Goal: Task Accomplishment & Management: Use online tool/utility

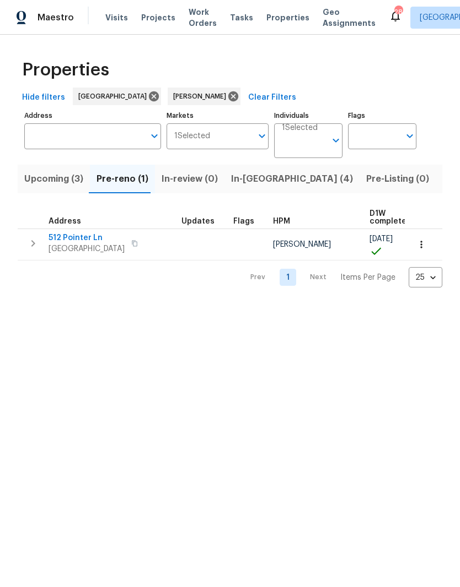
click at [442, 182] on span "Listed (27)" at bounding box center [465, 178] width 47 height 15
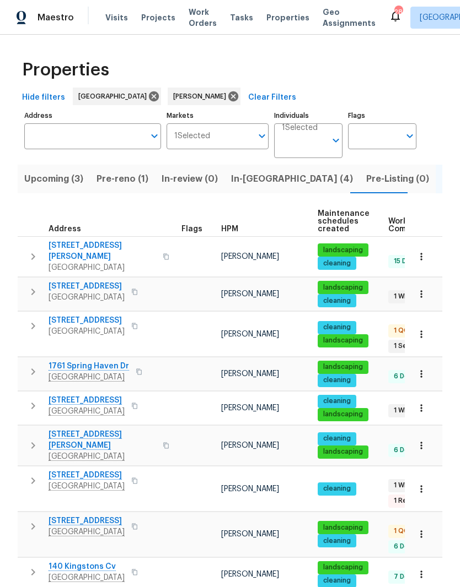
click at [125, 316] on span "[STREET_ADDRESS]" at bounding box center [86, 320] width 76 height 11
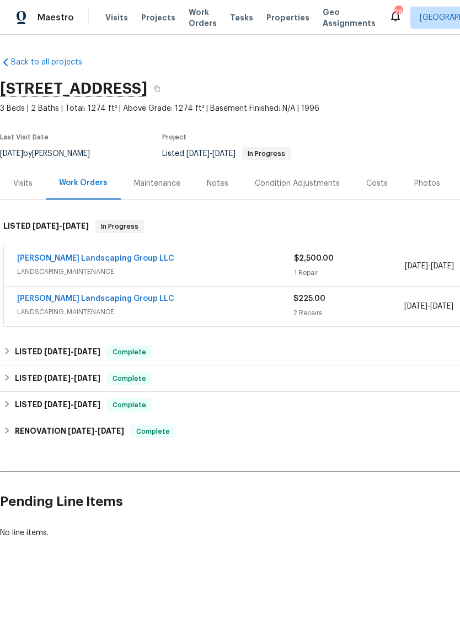
click at [118, 257] on link "Sandoval Landscaping Group LLC" at bounding box center [95, 259] width 157 height 8
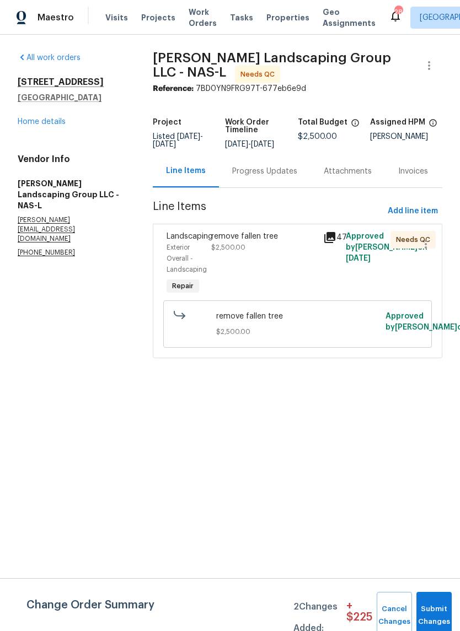
click at [252, 242] on div "remove fallen tree" at bounding box center [263, 236] width 105 height 11
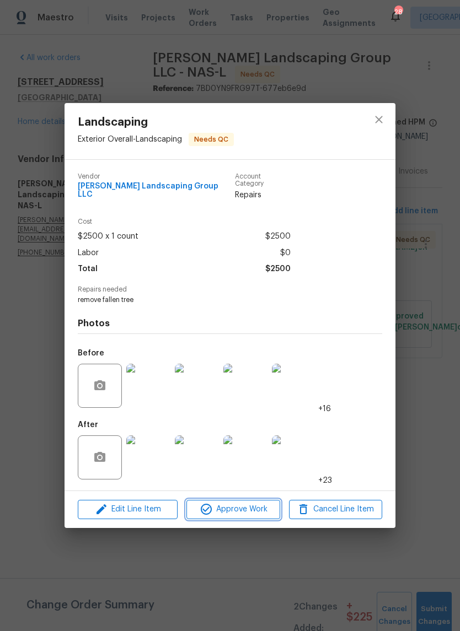
click at [257, 509] on span "Approve Work" at bounding box center [233, 510] width 87 height 14
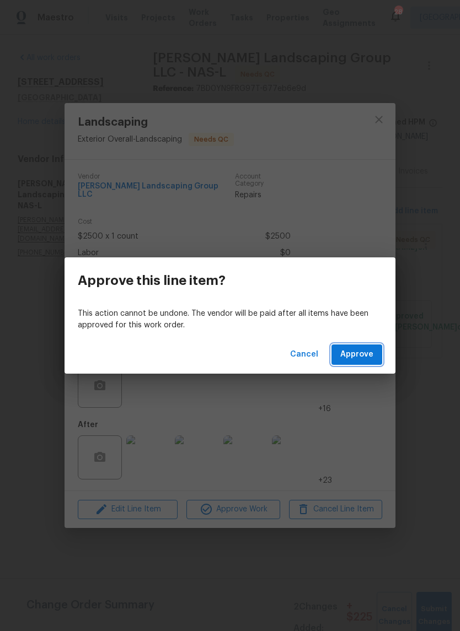
click at [368, 353] on span "Approve" at bounding box center [356, 355] width 33 height 14
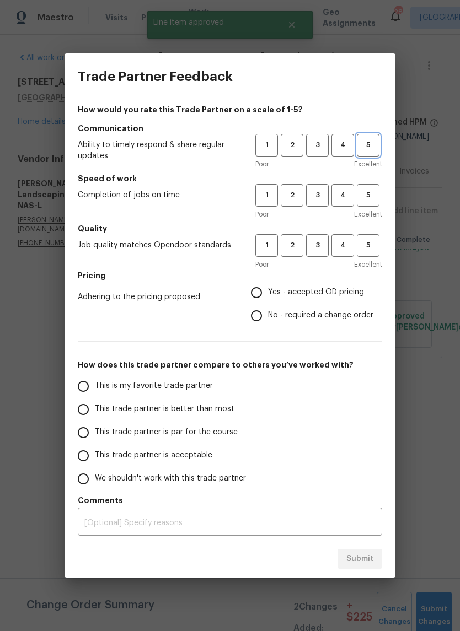
click at [377, 146] on span "5" at bounding box center [368, 145] width 20 height 13
click at [373, 196] on span "5" at bounding box center [368, 195] width 20 height 13
click at [374, 249] on span "5" at bounding box center [368, 245] width 20 height 13
click at [261, 291] on input "Yes - accepted OD pricing" at bounding box center [256, 292] width 23 height 23
radio input "true"
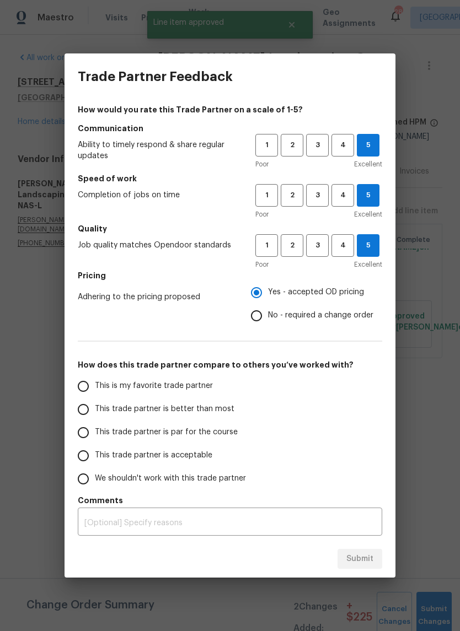
click at [92, 390] on input "This is my favorite trade partner" at bounding box center [83, 386] width 23 height 23
click at [367, 563] on span "Submit" at bounding box center [359, 559] width 27 height 14
radio input "true"
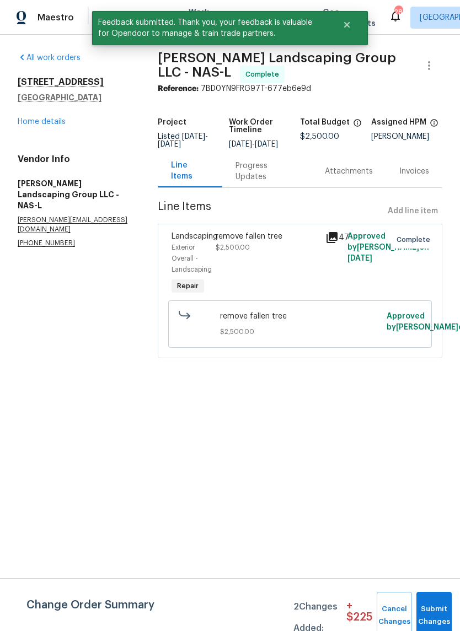
click at [60, 125] on link "Home details" at bounding box center [42, 122] width 48 height 8
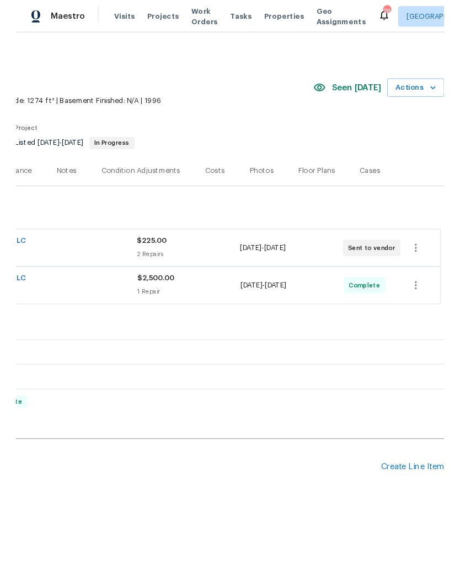
scroll to position [0, 163]
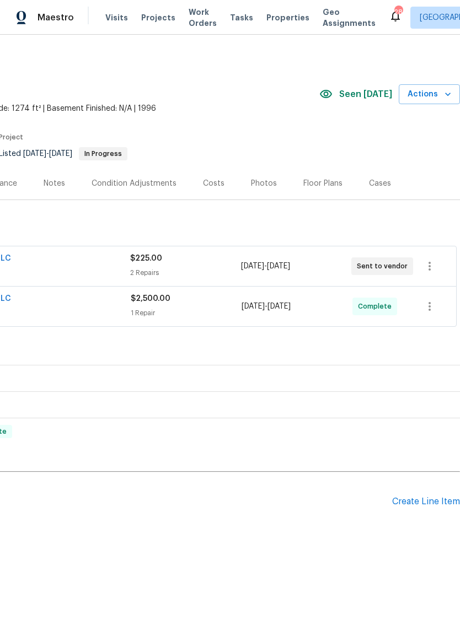
click at [430, 503] on div "Create Line Item" at bounding box center [426, 502] width 68 height 10
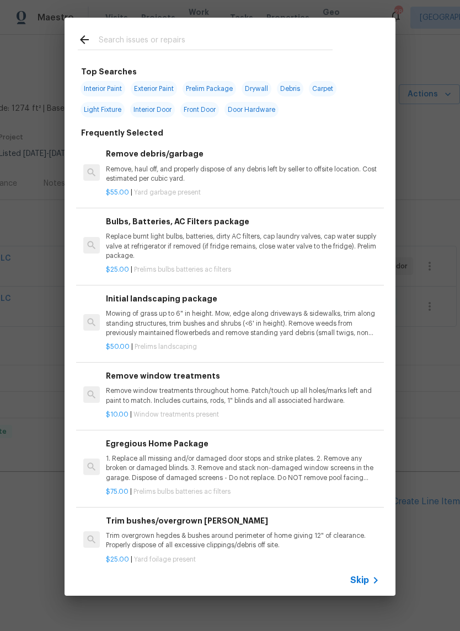
click at [232, 34] on input "text" at bounding box center [216, 41] width 234 height 17
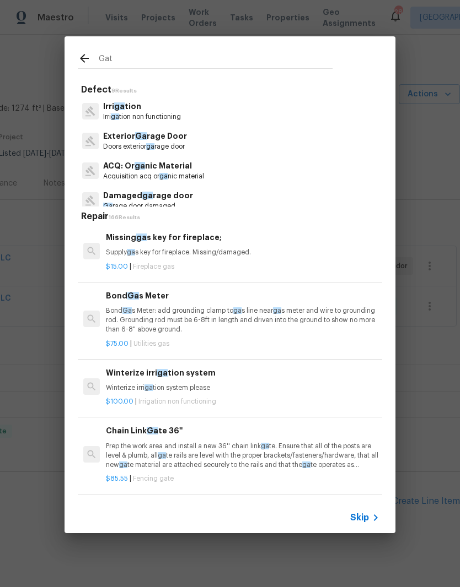
type input "Gate"
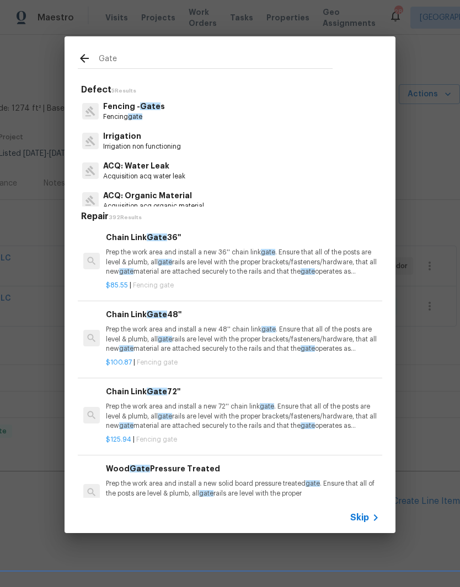
click at [155, 109] on span "Gate" at bounding box center [150, 107] width 20 height 8
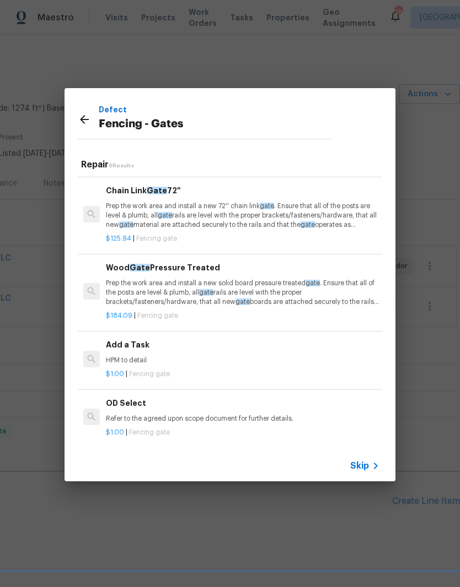
scroll to position [148, 0]
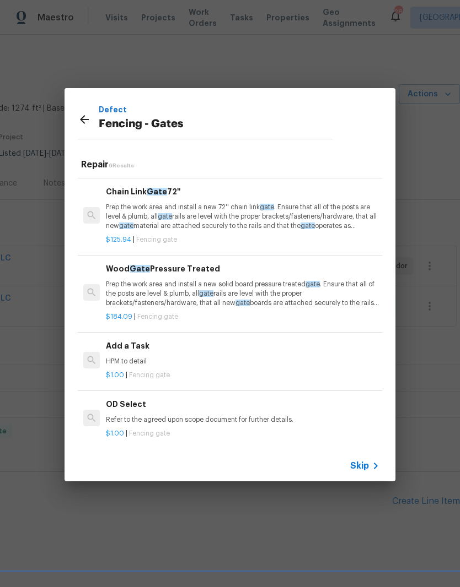
click at [148, 358] on p "HPM to detail" at bounding box center [242, 361] width 273 height 9
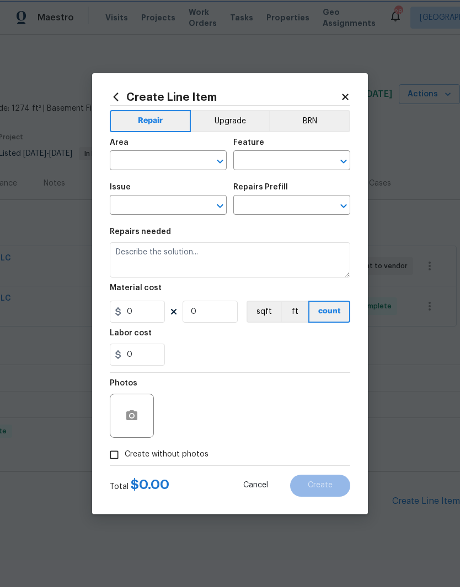
type input "Fencing - Gates"
type textarea "HPM to detail"
type input "1"
type input "Add a Task $1.00"
type input "1"
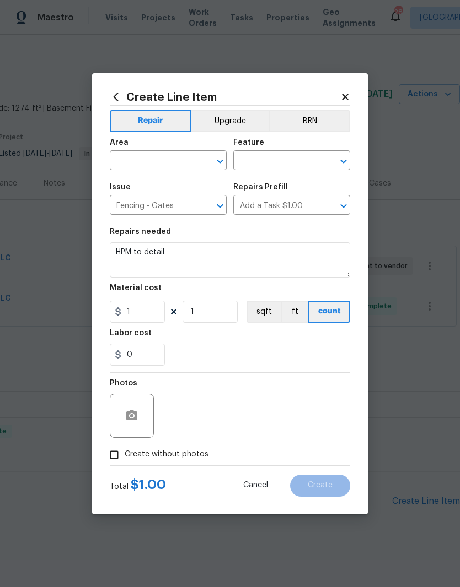
click at [195, 159] on input "text" at bounding box center [153, 161] width 86 height 17
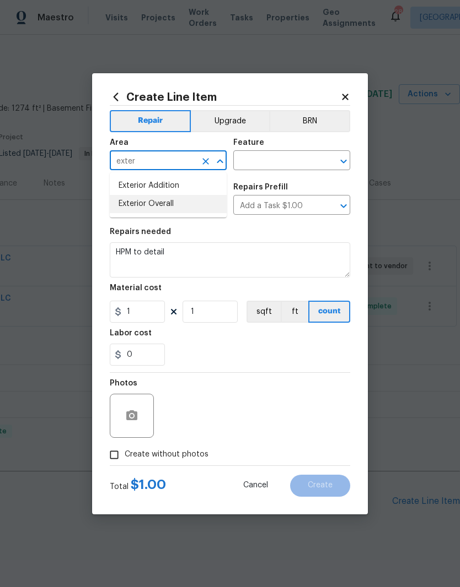
click at [178, 203] on li "Exterior Overall" at bounding box center [168, 204] width 117 height 18
type input "Exterior Overall"
click at [293, 161] on input "text" at bounding box center [276, 161] width 86 height 17
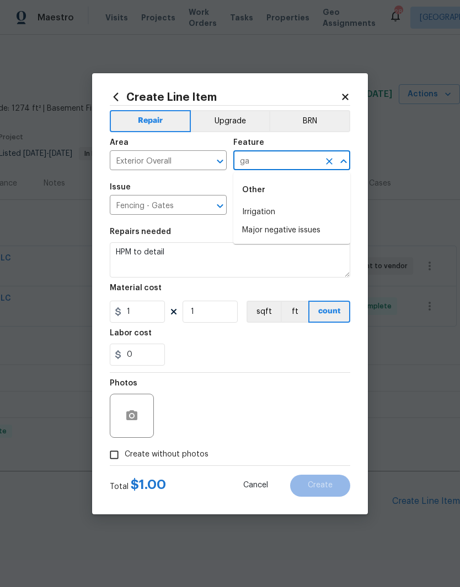
type input "g"
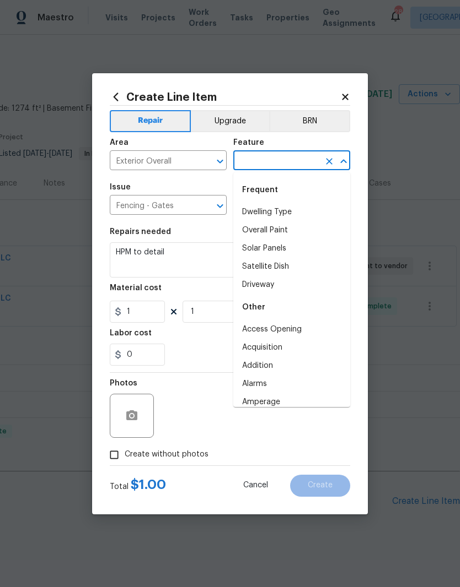
type input "g"
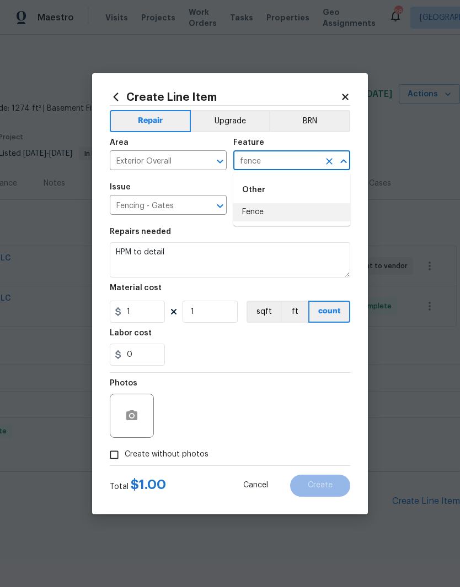
click at [267, 213] on li "Fence" at bounding box center [291, 212] width 117 height 18
type input "Fence"
click at [196, 257] on textarea "HPM to detail" at bounding box center [230, 259] width 240 height 35
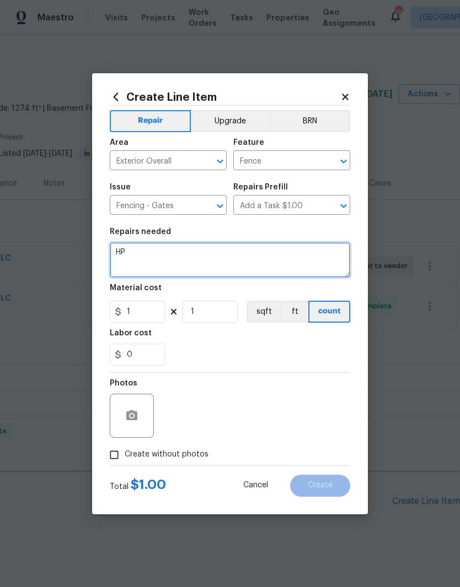
type textarea "H"
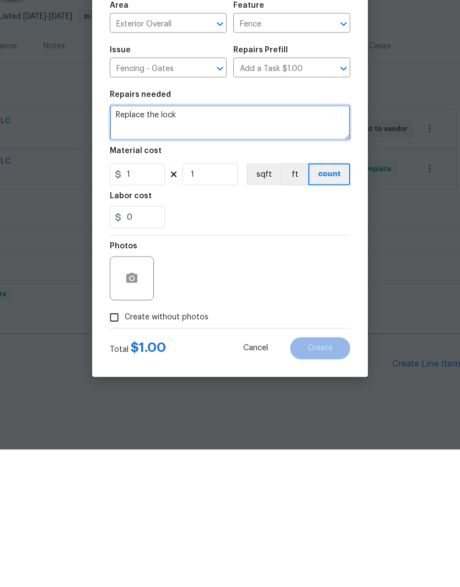
type textarea "Replace the lock"
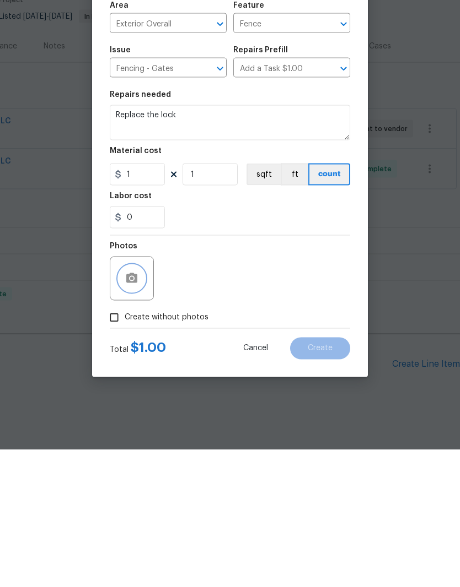
click at [144, 403] on button "button" at bounding box center [131, 416] width 26 height 26
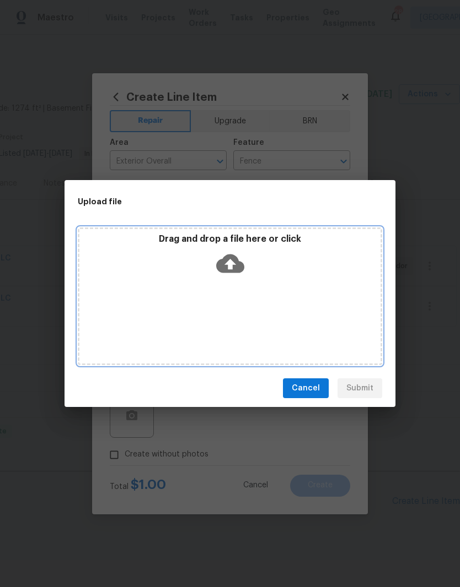
click at [283, 277] on div "Drag and drop a file here or click" at bounding box center [229, 257] width 301 height 47
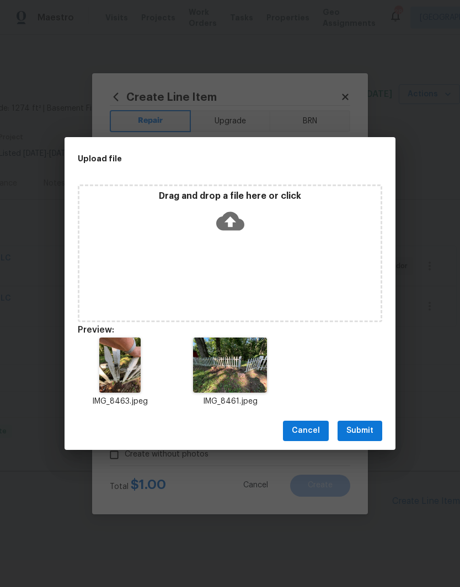
click at [368, 434] on span "Submit" at bounding box center [359, 431] width 27 height 14
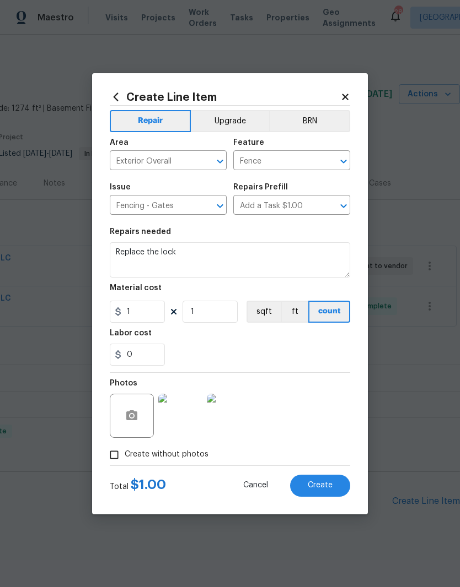
click at [197, 416] on img at bounding box center [180, 416] width 44 height 44
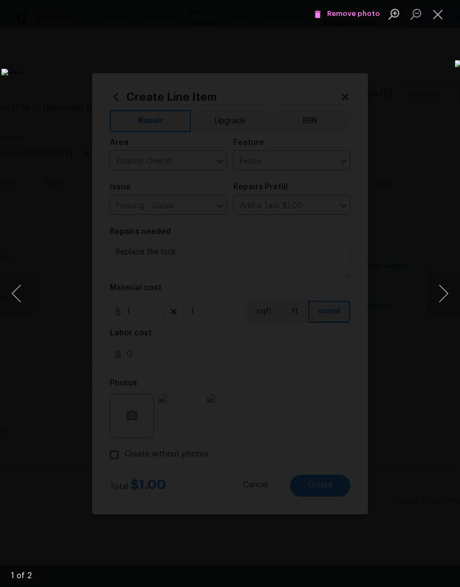
click at [446, 298] on button "Next image" at bounding box center [443, 294] width 33 height 44
click at [443, 305] on button "Next image" at bounding box center [443, 294] width 33 height 44
click at [440, 19] on button "Close lightbox" at bounding box center [438, 13] width 22 height 19
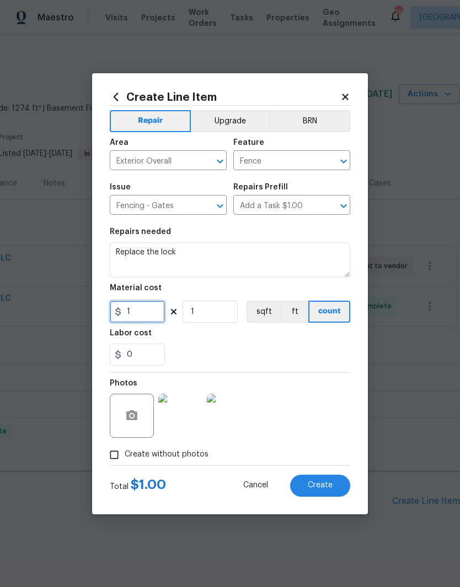
click at [154, 315] on input "1" at bounding box center [137, 312] width 55 height 22
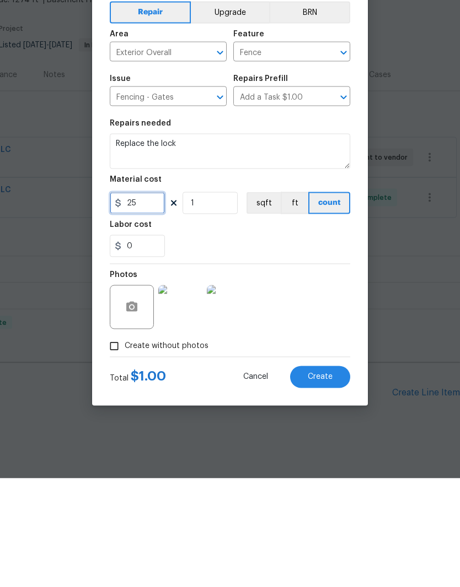
type input "25"
click at [163, 242] on textarea "Replace the lock" at bounding box center [230, 259] width 240 height 35
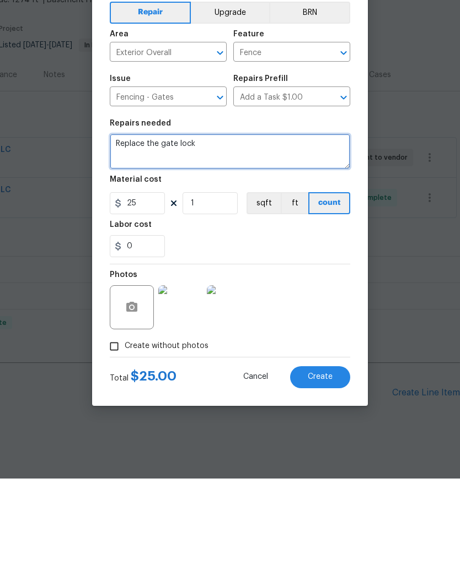
type textarea "Replace the gate lock"
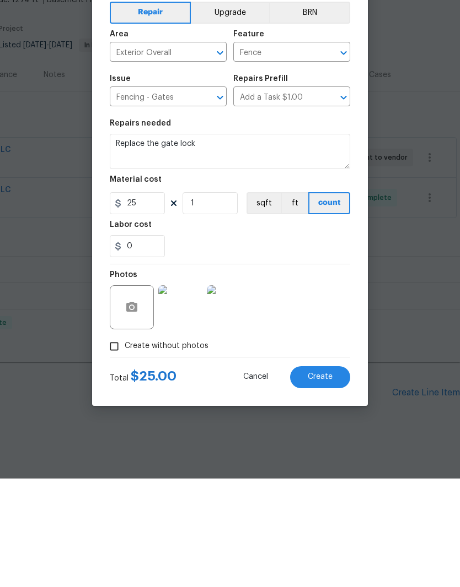
click at [308, 373] on div "Photos" at bounding box center [230, 409] width 240 height 72
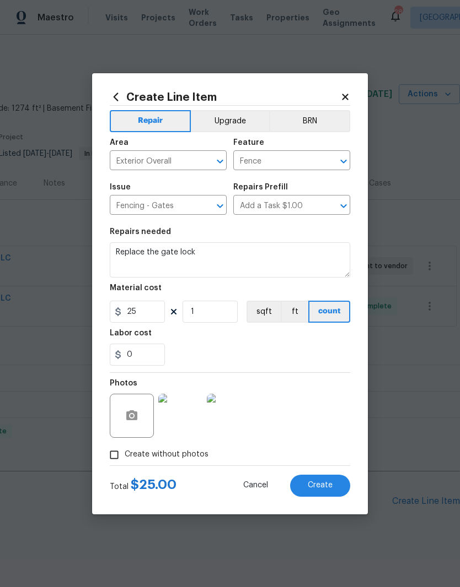
click at [326, 484] on span "Create" at bounding box center [320, 486] width 25 height 8
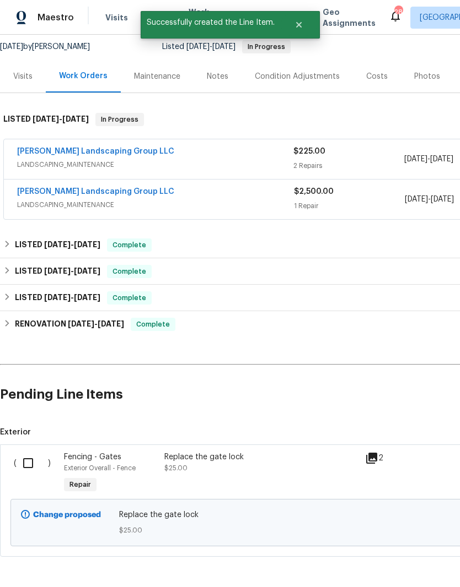
scroll to position [106, 0]
click at [36, 452] on input "checkbox" at bounding box center [32, 463] width 31 height 23
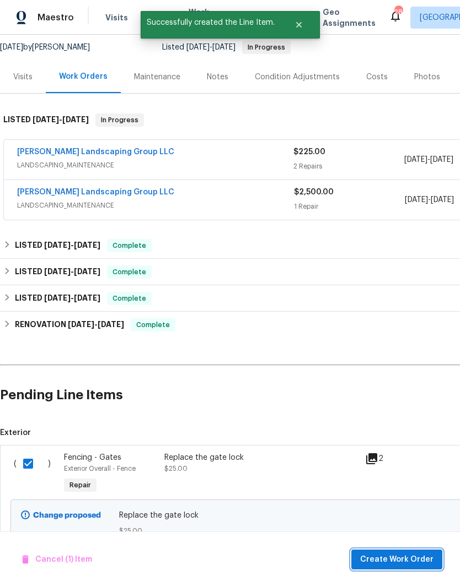
click at [416, 562] on span "Create Work Order" at bounding box center [396, 560] width 73 height 14
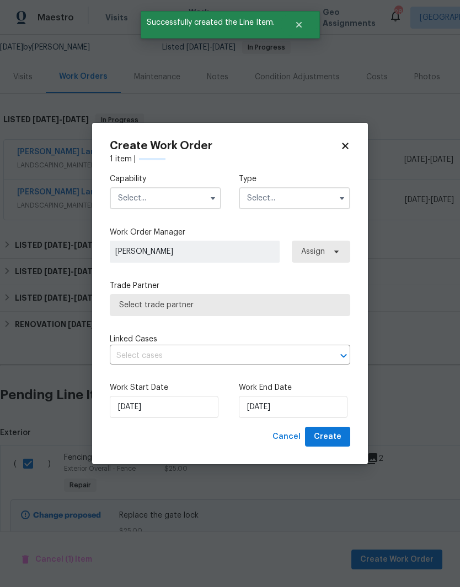
checkbox input "false"
click at [195, 198] on input "text" at bounding box center [165, 198] width 111 height 22
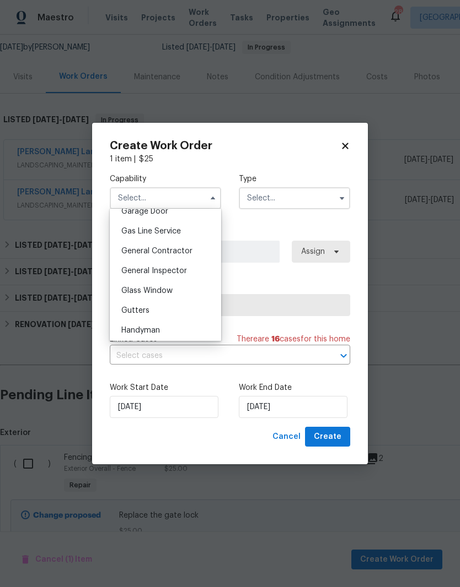
scroll to position [503, 0]
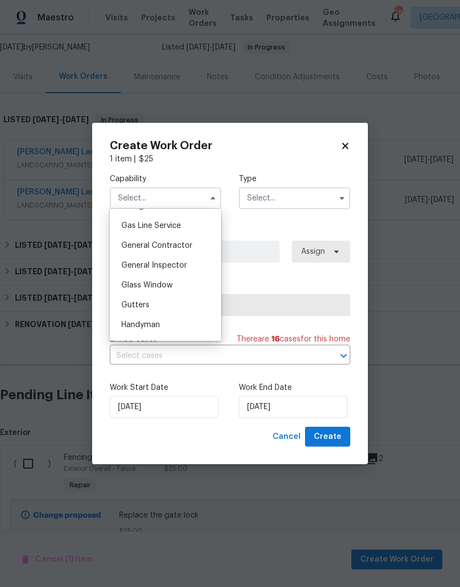
click at [159, 327] on span "Handyman" at bounding box center [140, 325] width 39 height 8
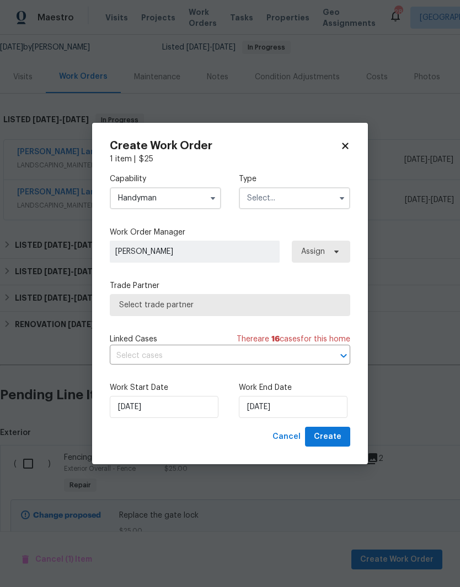
type input "Handyman"
click at [301, 196] on input "text" at bounding box center [294, 198] width 111 height 22
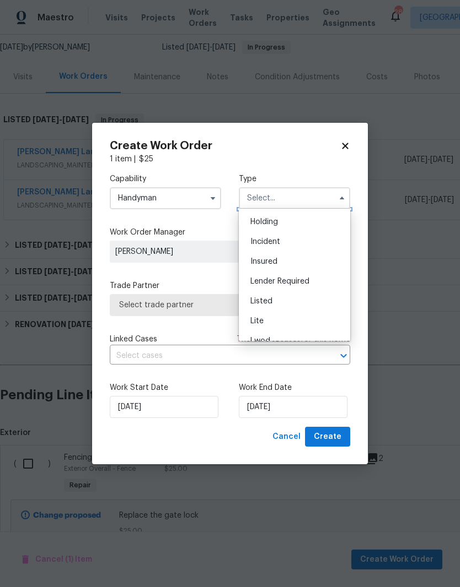
scroll to position [68, 0]
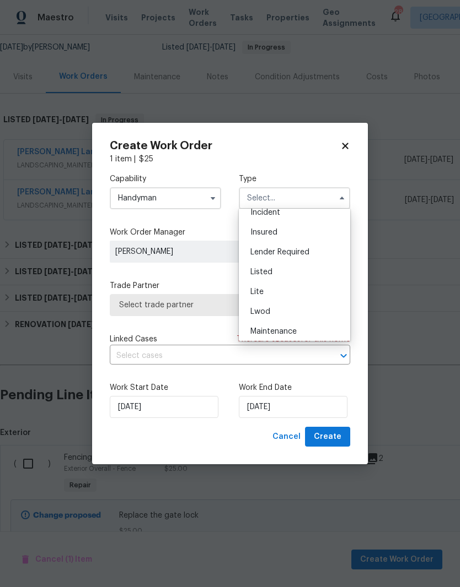
click at [268, 276] on div "Listed" at bounding box center [294, 272] width 106 height 20
type input "Listed"
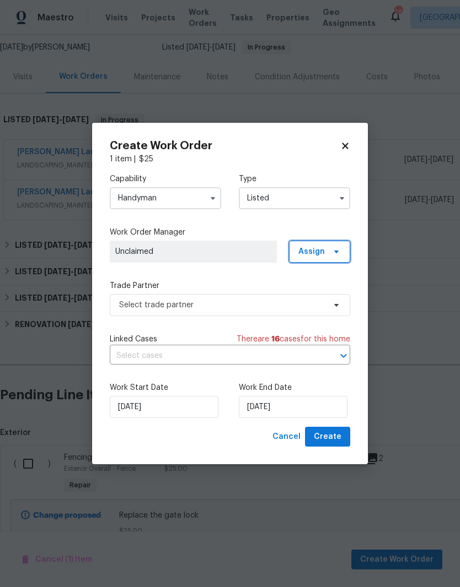
click at [335, 251] on icon at bounding box center [336, 252] width 4 height 3
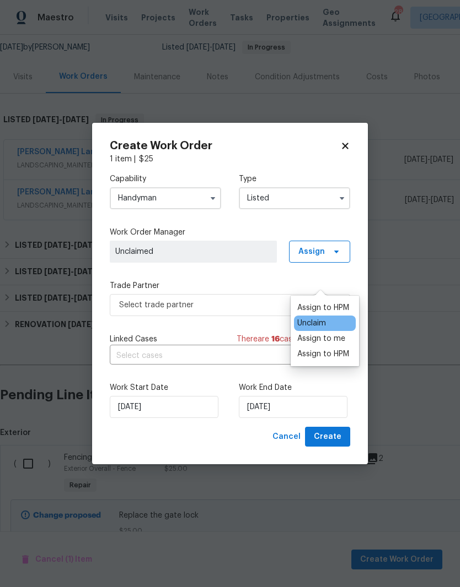
click at [334, 333] on div "Assign to me" at bounding box center [321, 338] width 48 height 11
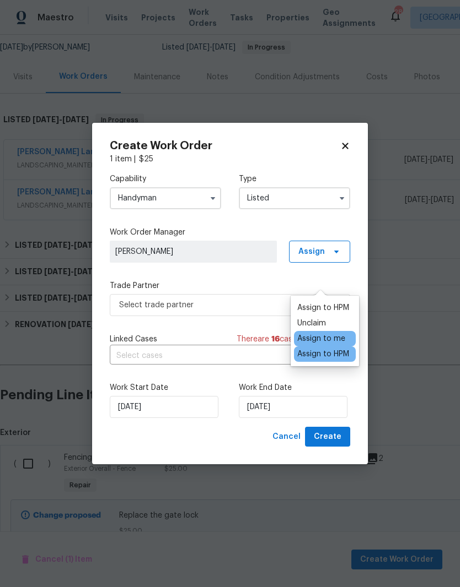
click at [240, 251] on span "[PERSON_NAME]" at bounding box center [193, 251] width 156 height 11
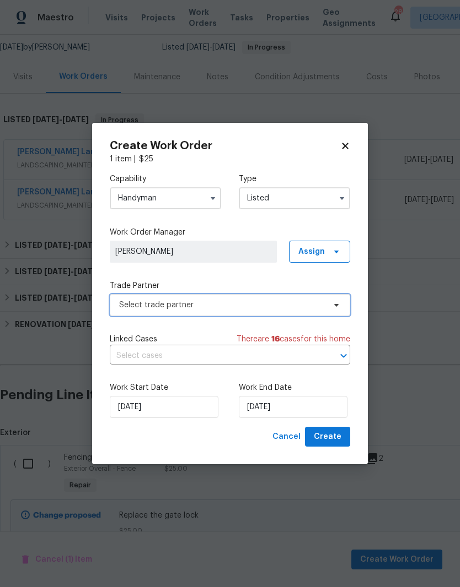
click at [317, 304] on span "Select trade partner" at bounding box center [222, 305] width 206 height 11
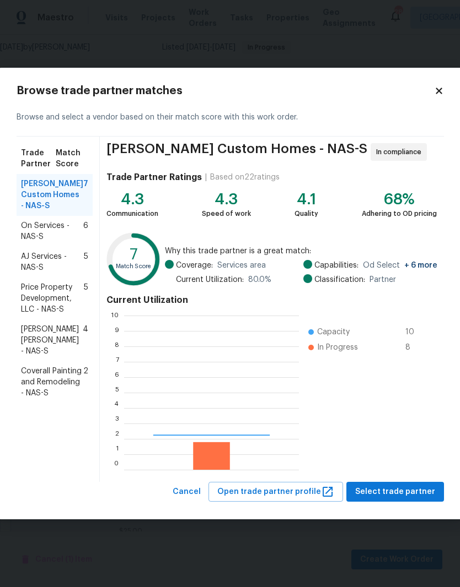
scroll to position [154, 175]
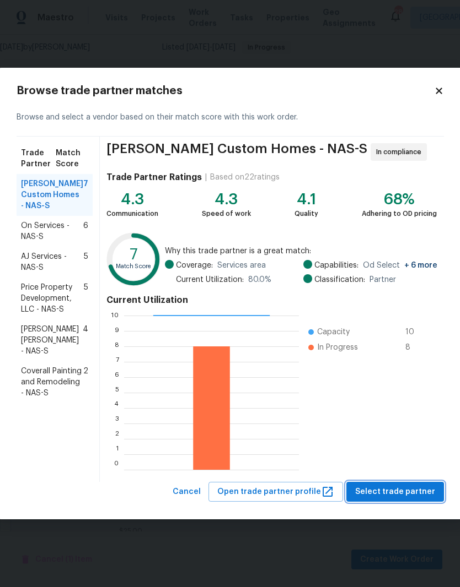
click at [416, 484] on button "Select trade partner" at bounding box center [395, 492] width 98 height 20
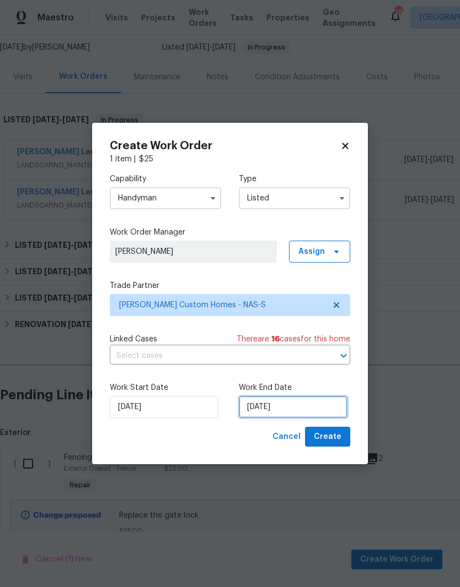
click at [310, 408] on input "[DATE]" at bounding box center [293, 407] width 109 height 22
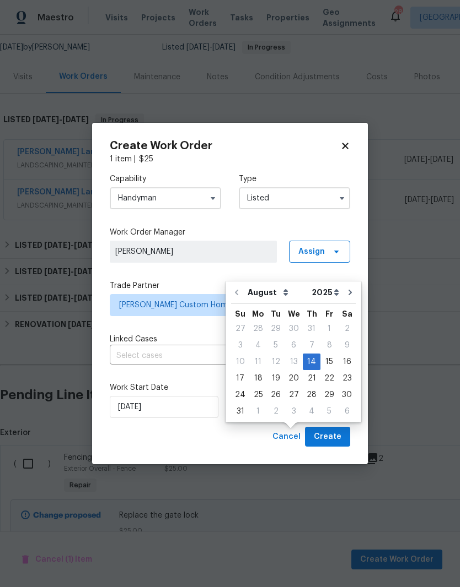
scroll to position [34, 0]
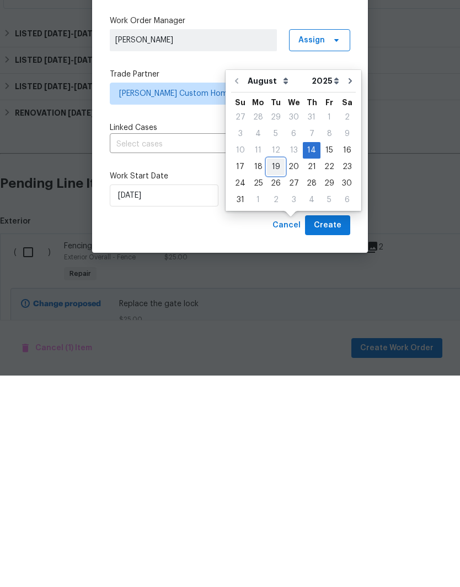
click at [276, 371] on div "19" at bounding box center [276, 378] width 18 height 15
type input "[DATE]"
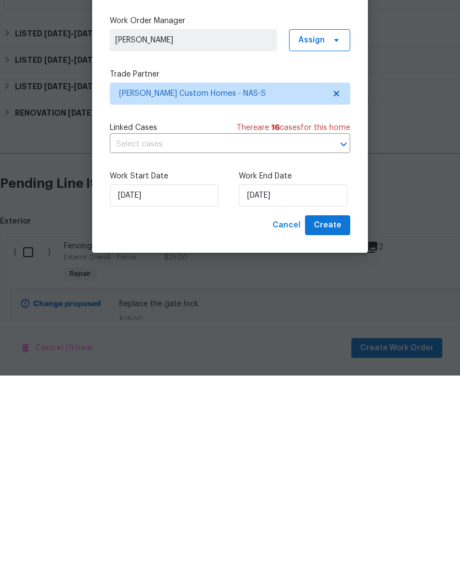
scroll to position [45, 0]
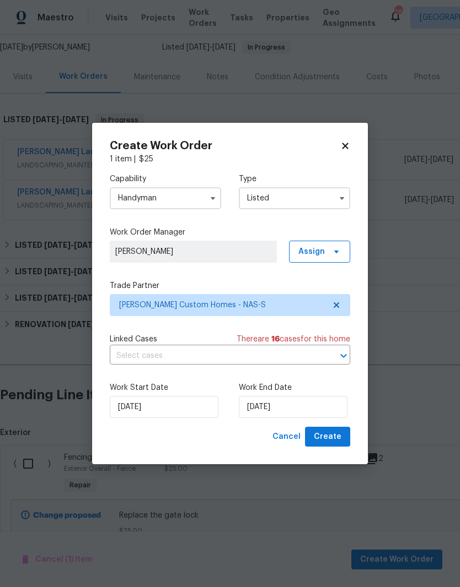
click at [334, 438] on span "Create" at bounding box center [328, 437] width 28 height 14
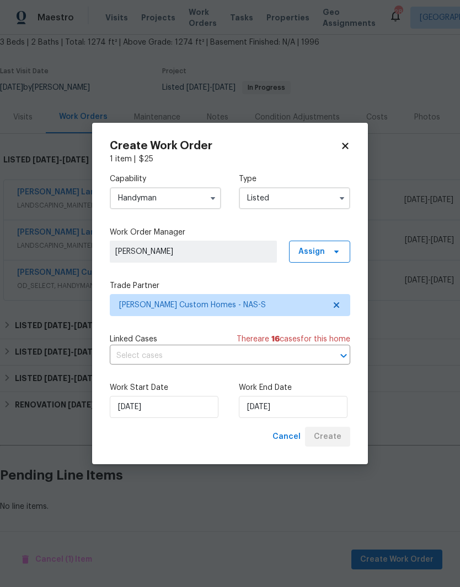
scroll to position [20, 0]
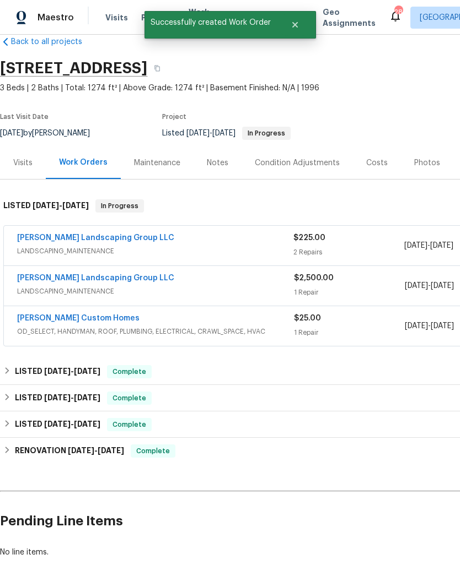
click at [85, 315] on link "Rappa Custom Homes" at bounding box center [78, 319] width 122 height 8
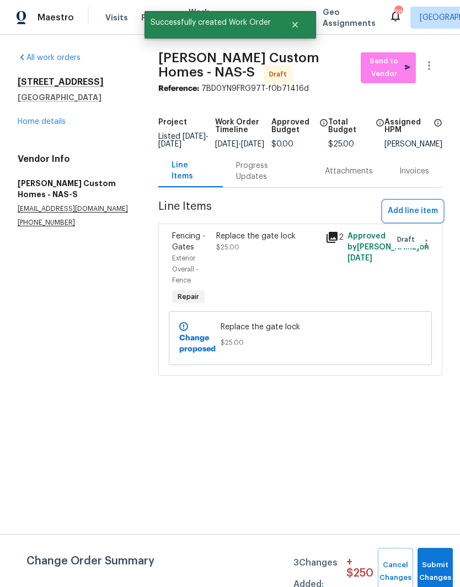
click at [416, 218] on span "Add line item" at bounding box center [412, 211] width 50 height 14
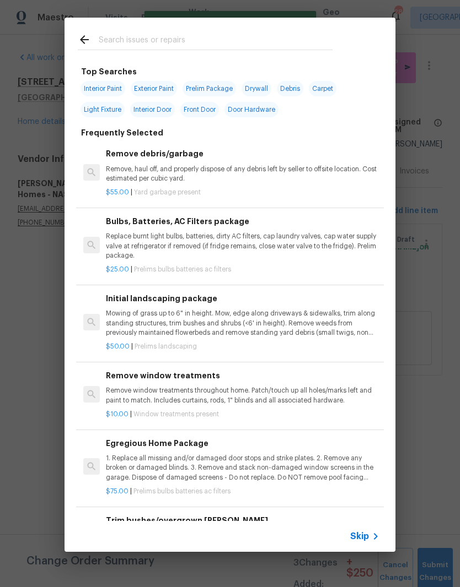
click at [219, 30] on div at bounding box center [204, 40] width 281 height 44
click at [169, 29] on div at bounding box center [204, 40] width 281 height 44
click at [143, 37] on input "text" at bounding box center [216, 41] width 234 height 17
type input "Railing"
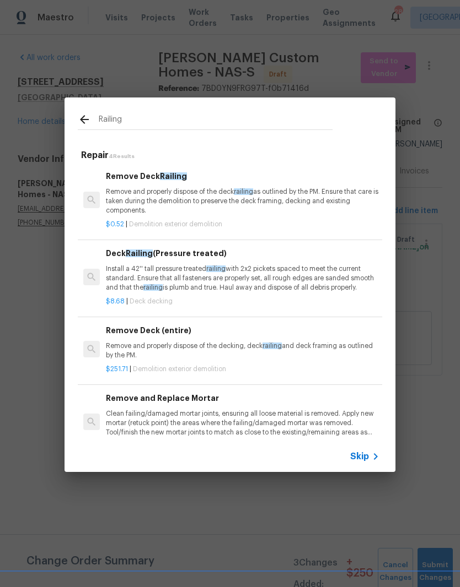
click at [159, 197] on p "Remove and properly dispose of the deck railing as outlined by the PM. Ensure t…" at bounding box center [242, 201] width 273 height 28
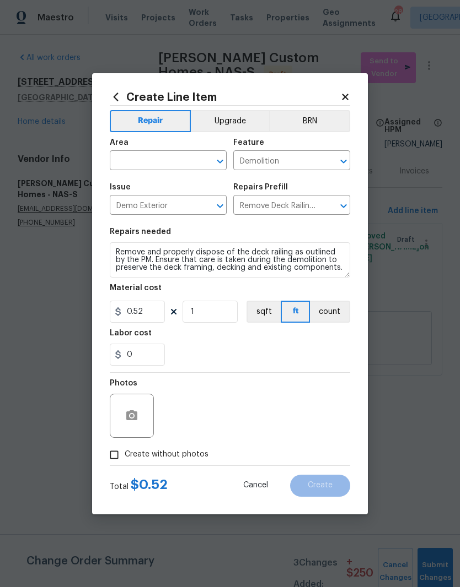
click at [192, 157] on input "text" at bounding box center [153, 161] width 86 height 17
click at [170, 211] on li "Exterior Overall" at bounding box center [168, 204] width 117 height 18
type input "Exterior Overall"
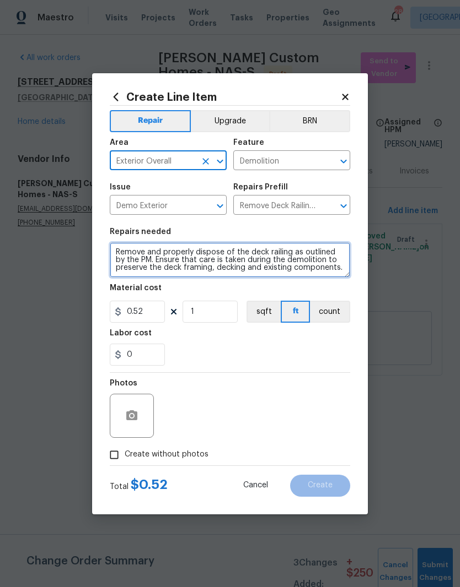
click at [120, 254] on textarea "Remove and properly dispose of the deck railing as outlined by the PM. Ensure t…" at bounding box center [230, 259] width 240 height 35
click at [120, 253] on textarea "Remove and properly dispose of the deck railing as outlined by the PM. Ensure t…" at bounding box center [230, 259] width 240 height 35
click at [123, 255] on textarea "Remove and properly dispose of the deck railing as outlined by the PM. Ensure t…" at bounding box center [230, 259] width 240 height 35
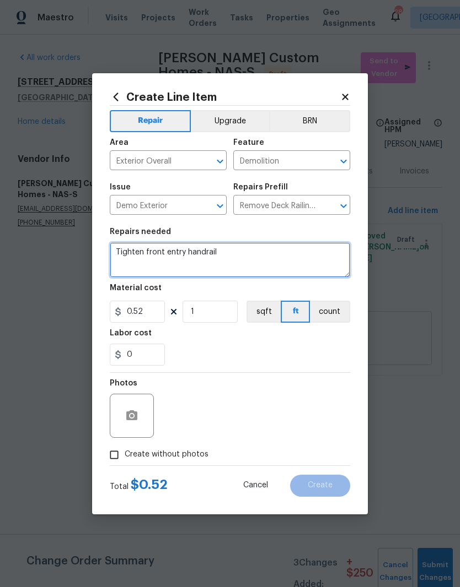
type textarea "Tighten front entry handrail"
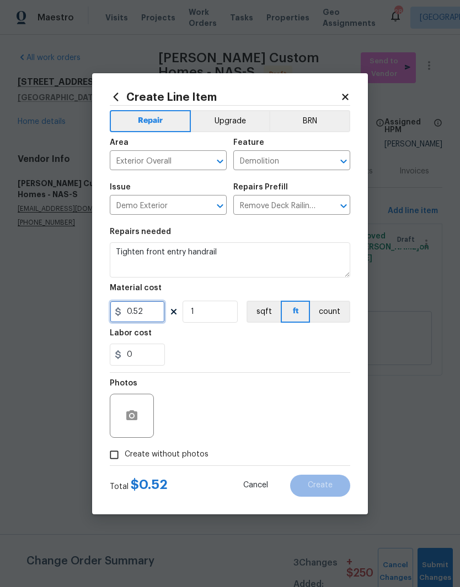
click at [159, 312] on input "0.52" at bounding box center [137, 312] width 55 height 22
click at [331, 160] on icon "Clear" at bounding box center [328, 161] width 11 height 11
type input "20"
type input "Demolition"
click at [331, 166] on button "Clear" at bounding box center [328, 161] width 15 height 15
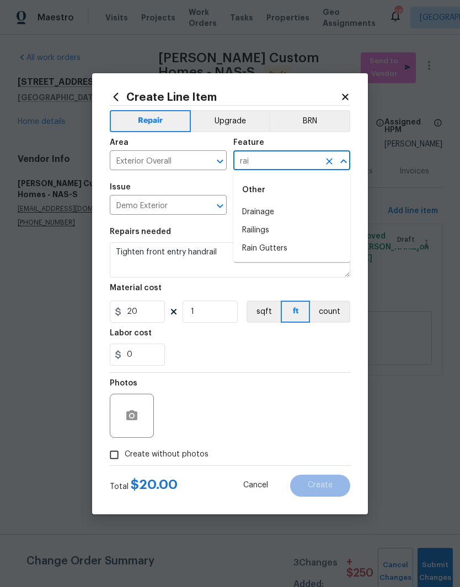
click at [269, 231] on li "Railings" at bounding box center [291, 231] width 117 height 18
type input "Railings"
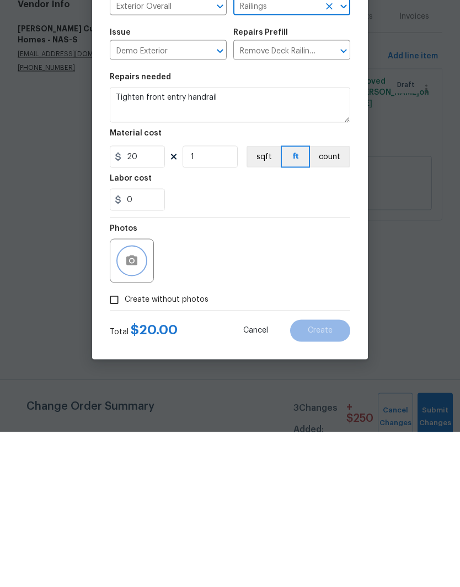
click at [139, 403] on button "button" at bounding box center [131, 416] width 26 height 26
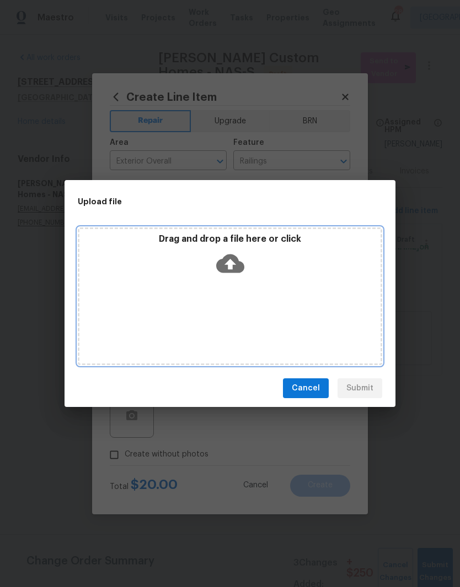
click at [290, 293] on div "Drag and drop a file here or click" at bounding box center [230, 297] width 304 height 138
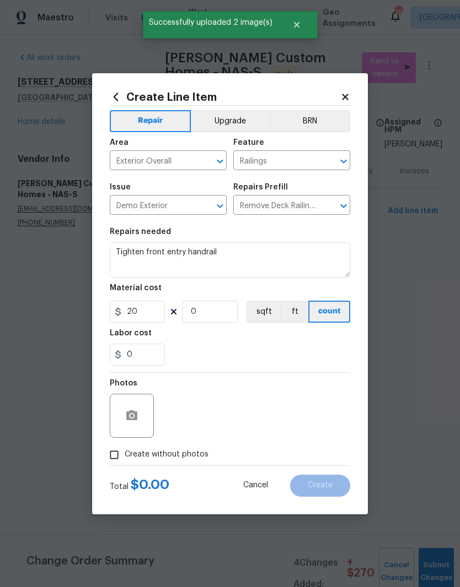
type input "0"
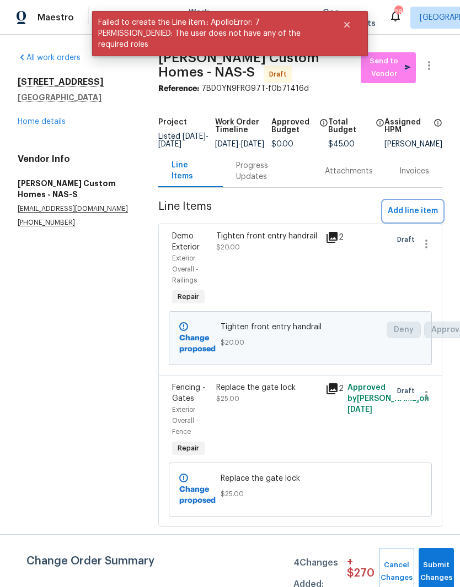
click at [418, 217] on span "Add line item" at bounding box center [412, 211] width 50 height 14
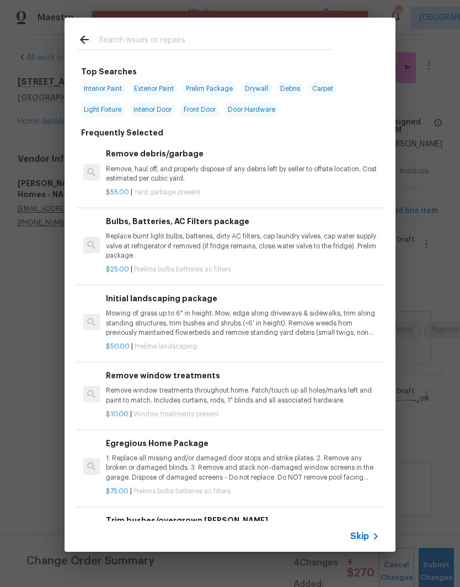
click at [202, 34] on input "text" at bounding box center [216, 41] width 234 height 17
type input "Bulbs"
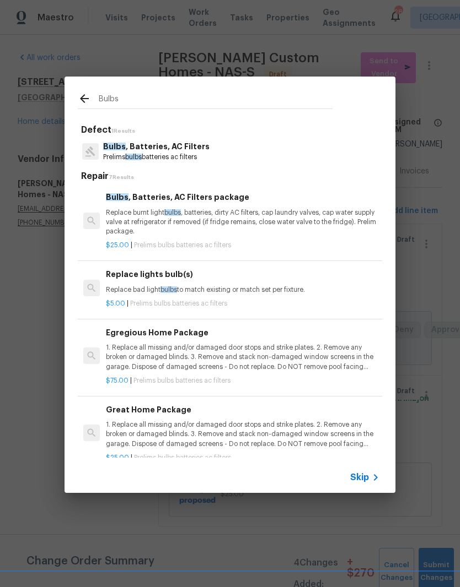
click at [203, 206] on div "Bulbs , Batteries, AC Filters package Replace burnt light bulbs , batteries, di…" at bounding box center [242, 213] width 273 height 45
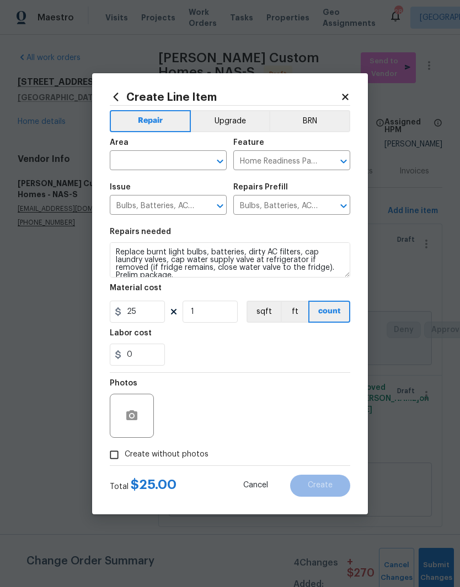
click at [195, 154] on input "text" at bounding box center [153, 161] width 86 height 17
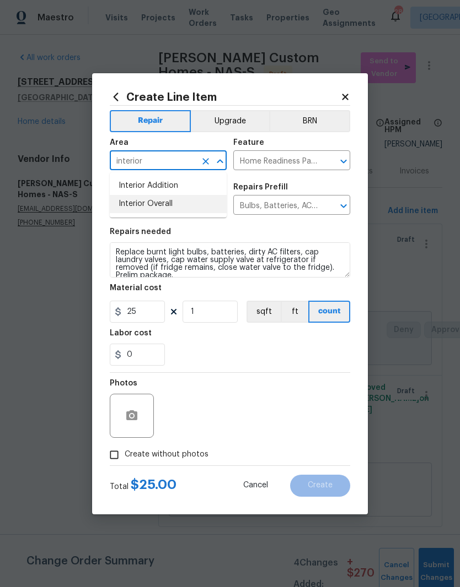
click at [171, 206] on li "Interior Overall" at bounding box center [168, 204] width 117 height 18
type input "Interior Overall"
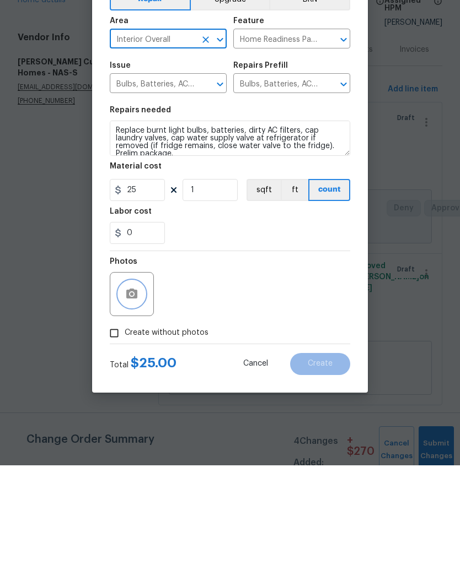
click at [138, 403] on button "button" at bounding box center [131, 416] width 26 height 26
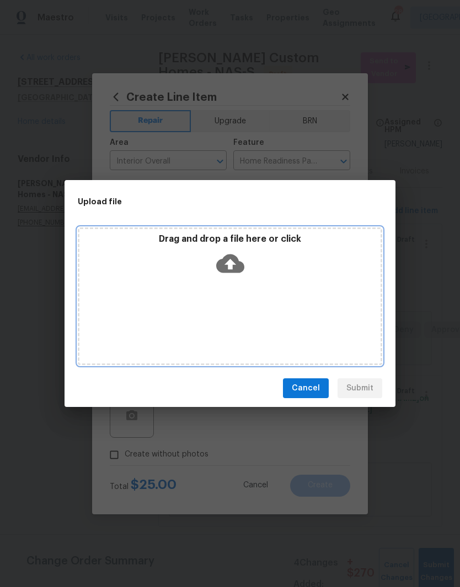
click at [288, 279] on div "Drag and drop a file here or click" at bounding box center [229, 257] width 301 height 47
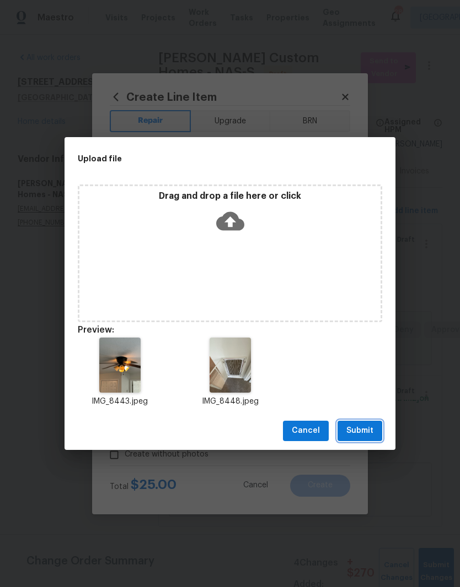
click at [367, 433] on span "Submit" at bounding box center [359, 431] width 27 height 14
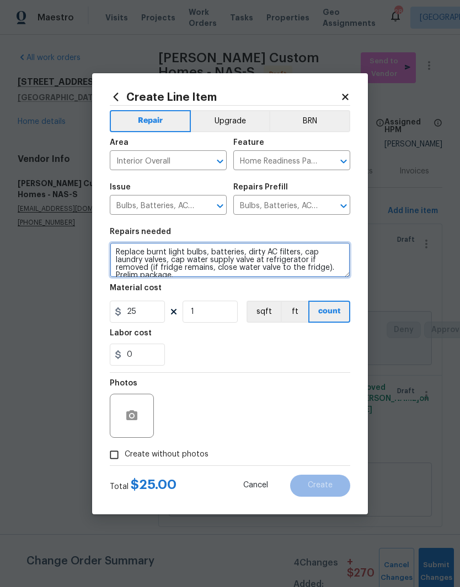
click at [188, 252] on textarea "Replace burnt light bulbs, batteries, dirty AC filters, cap laundry valves, cap…" at bounding box center [230, 259] width 240 height 35
click at [165, 251] on textarea "Replace burnt light bulbs, batteries, dirty AC filters, cap laundry valves, cap…" at bounding box center [230, 259] width 240 height 35
click at [249, 251] on textarea "Replace burnt light bulbs, batteries, dirty AC filters, cap laundry valves, cap…" at bounding box center [230, 259] width 240 height 35
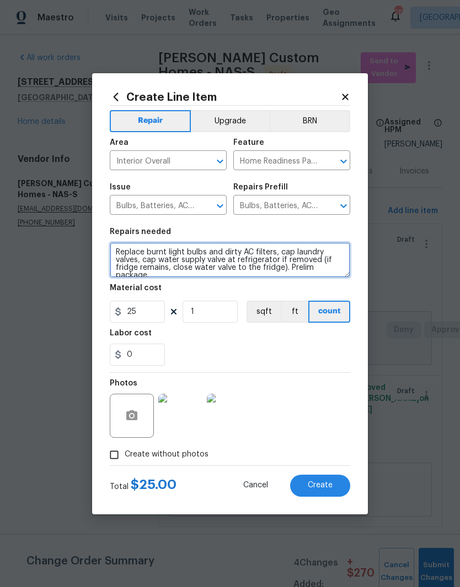
click at [176, 275] on textarea "Replace burnt light bulbs and dirty AC filters, cap laundry valves, cap water s…" at bounding box center [230, 259] width 240 height 35
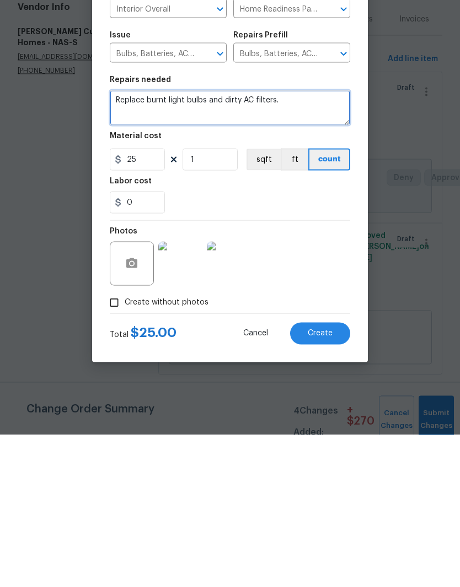
type textarea "Replace burnt light bulbs and dirty AC filters."
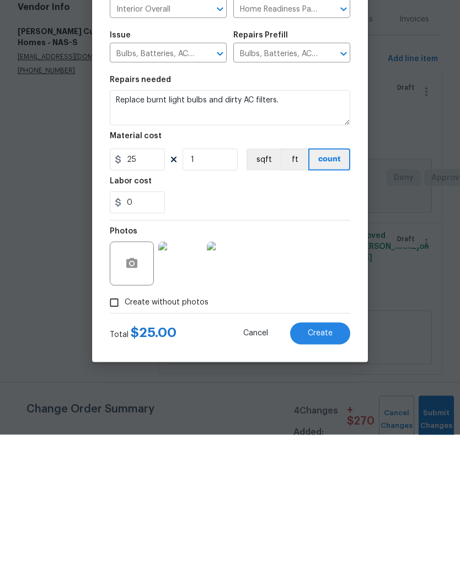
click at [325, 482] on span "Create" at bounding box center [320, 486] width 25 height 8
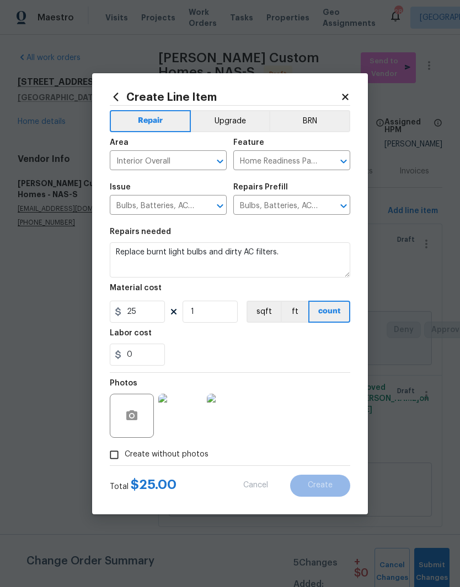
type input "0"
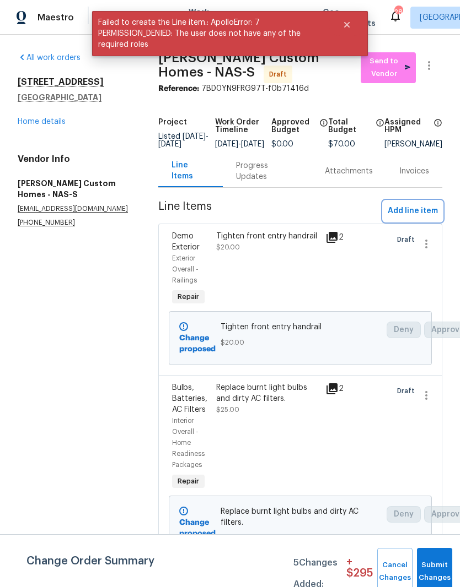
click at [413, 218] on span "Add line item" at bounding box center [412, 211] width 50 height 14
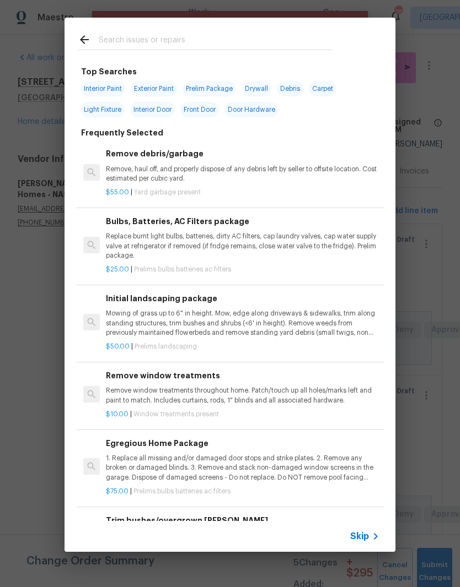
click at [217, 37] on input "text" at bounding box center [216, 41] width 234 height 17
type input "Plum"
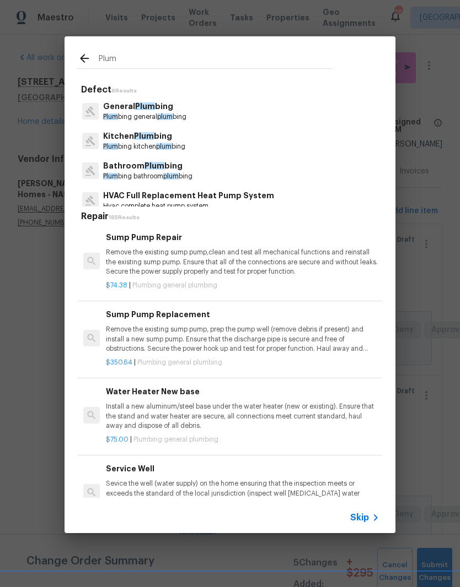
click at [165, 169] on p "Bathroom Plum bing" at bounding box center [147, 166] width 89 height 12
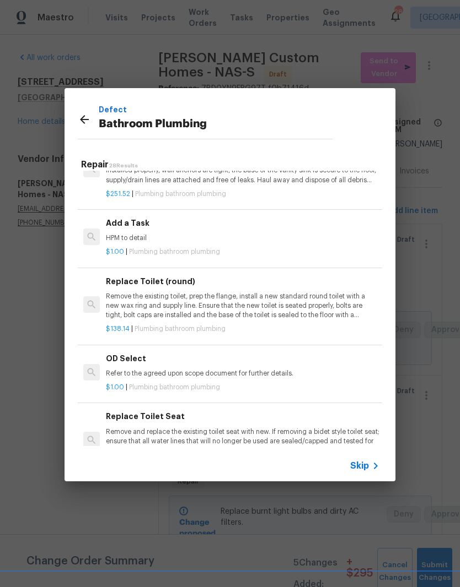
scroll to position [1705, 0]
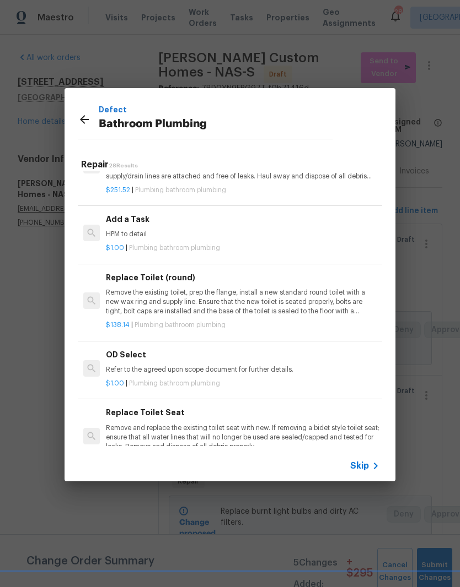
click at [149, 239] on div "$1.00 | Plumbing bathroom plumbing" at bounding box center [242, 246] width 273 height 14
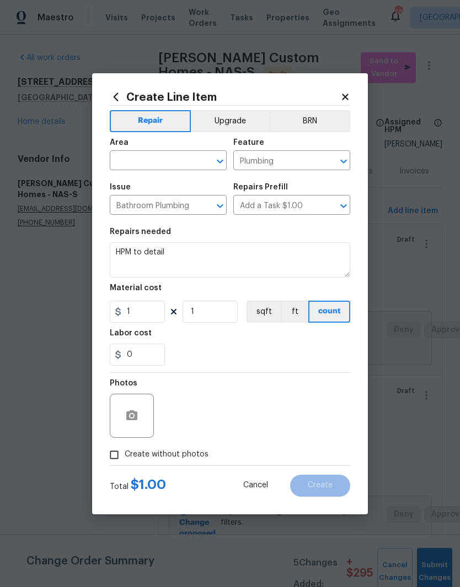
click at [200, 156] on icon "Clear" at bounding box center [205, 161] width 11 height 11
click at [166, 207] on li "Main Bathroom" at bounding box center [168, 204] width 117 height 18
type input "Main Bathroom"
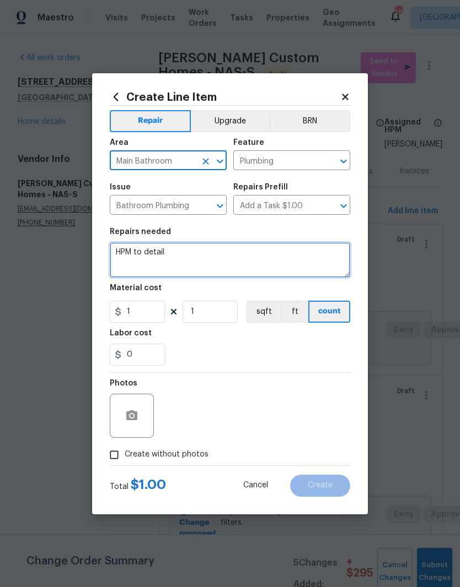
click at [190, 249] on textarea "HPM to detail" at bounding box center [230, 259] width 240 height 35
click at [191, 254] on textarea "HPM to detail" at bounding box center [230, 259] width 240 height 35
type textarea "H"
click at [219, 256] on textarea "Secure tub spout - seal with clear silicone" at bounding box center [230, 259] width 240 height 35
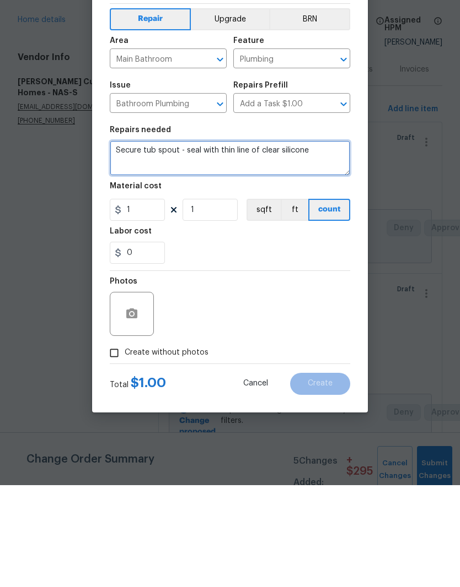
type textarea "Secure tub spout - seal with thin line of clear silicone"
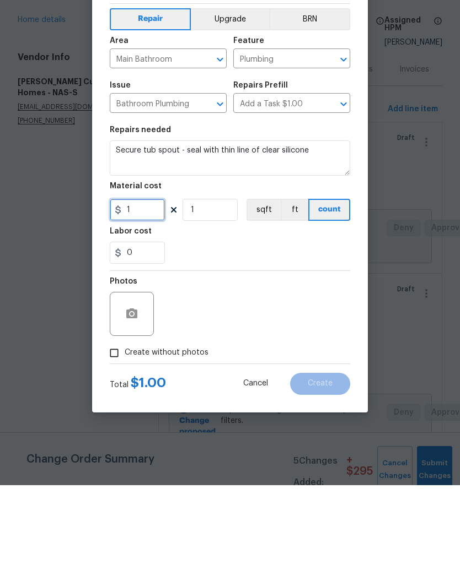
click at [149, 301] on input "1" at bounding box center [137, 312] width 55 height 22
type input "25"
click at [143, 403] on button "button" at bounding box center [131, 416] width 26 height 26
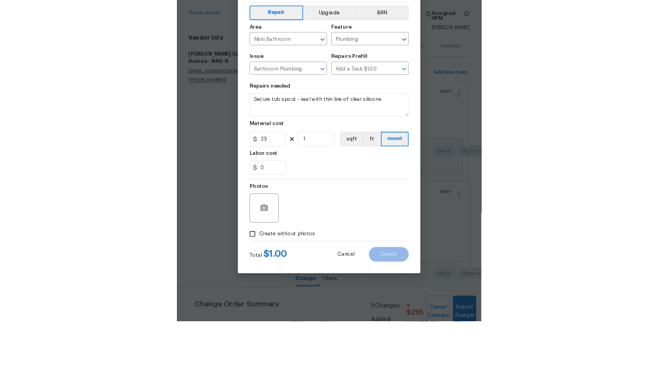
scroll to position [45, 0]
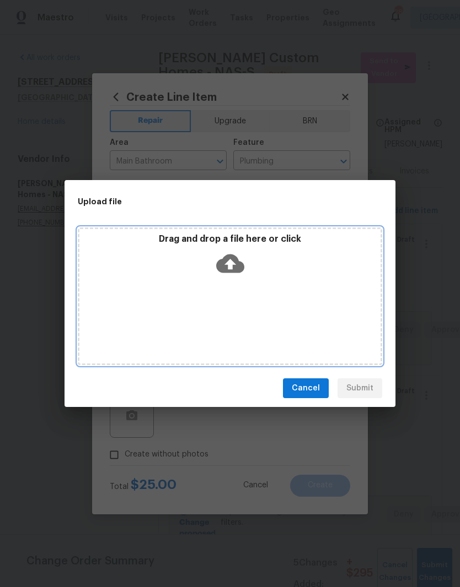
click at [254, 296] on div "Drag and drop a file here or click" at bounding box center [230, 297] width 304 height 138
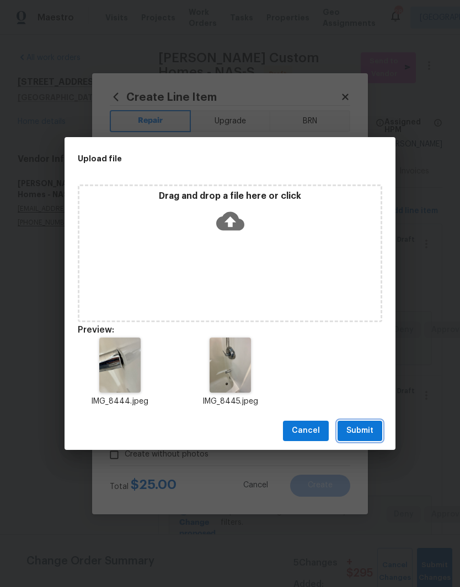
click at [366, 432] on span "Submit" at bounding box center [359, 431] width 27 height 14
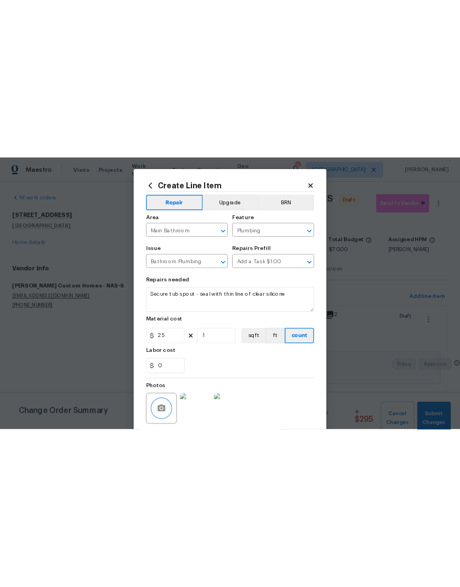
scroll to position [0, 0]
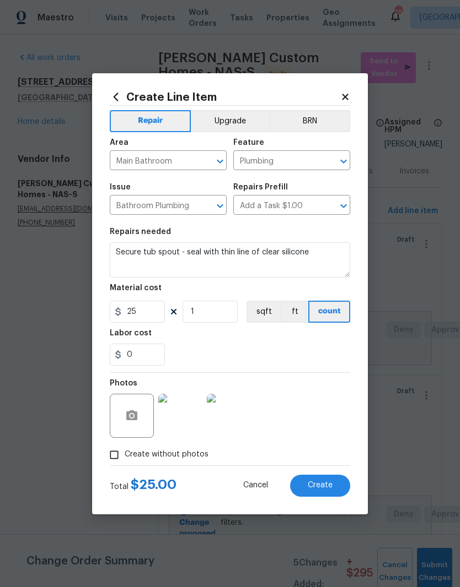
click at [321, 488] on span "Create" at bounding box center [320, 486] width 25 height 8
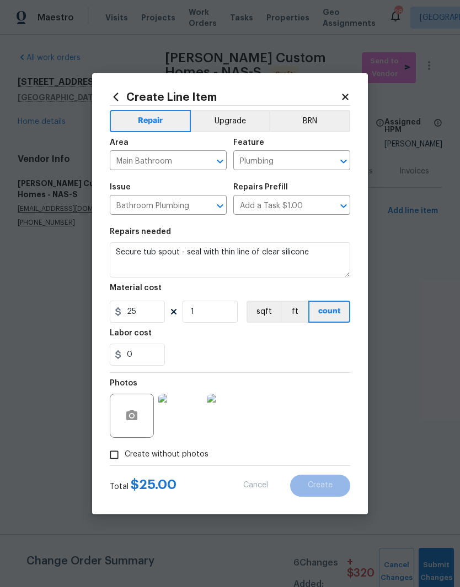
type input "0"
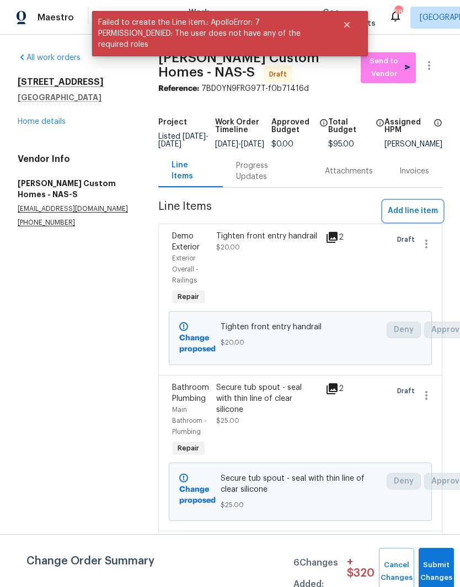
click at [429, 218] on span "Add line item" at bounding box center [412, 211] width 50 height 14
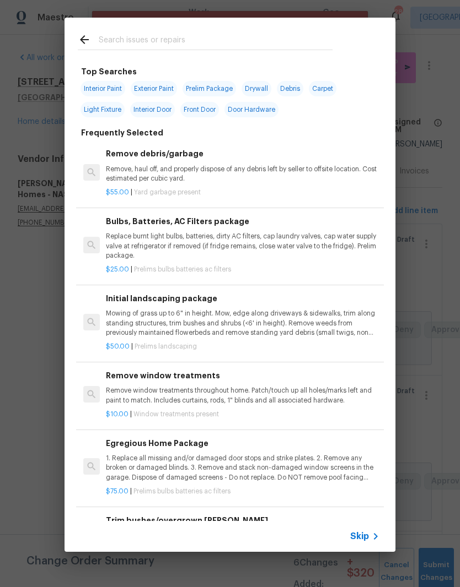
click at [259, 30] on div at bounding box center [204, 40] width 281 height 44
click at [212, 30] on div at bounding box center [204, 40] width 281 height 44
click at [128, 35] on input "text" at bounding box center [216, 41] width 234 height 17
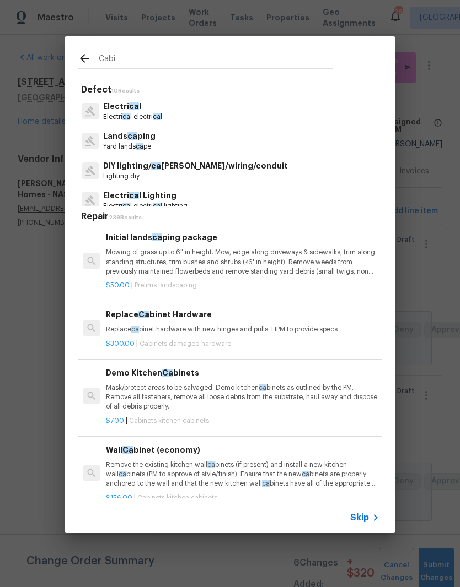
type input "Cabin"
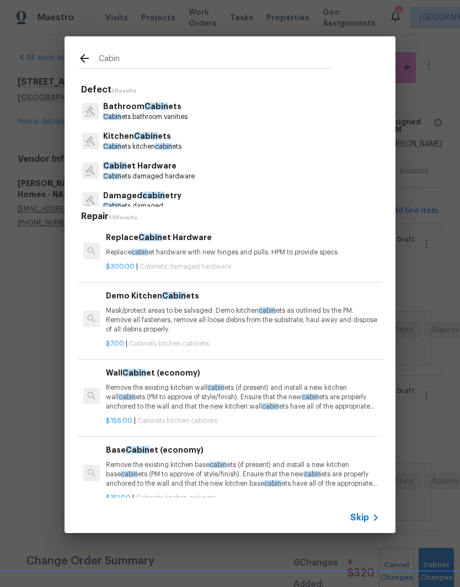
click at [168, 142] on p "Cabin ets kitchen cabin ets" at bounding box center [142, 146] width 78 height 9
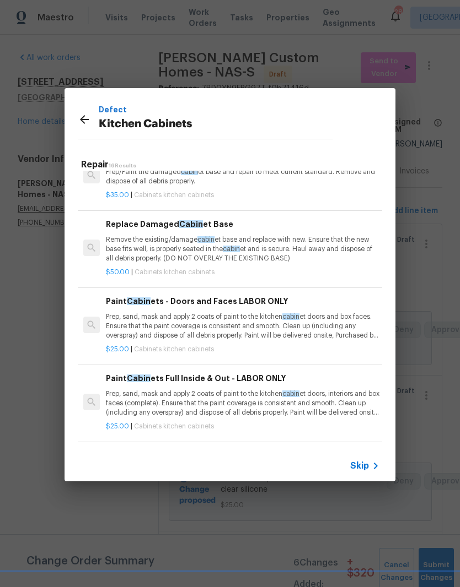
scroll to position [647, 0]
click at [238, 389] on p "Prep, sand, mask and apply 2 coats of paint to the kitchen cabin et doors, inte…" at bounding box center [242, 403] width 273 height 28
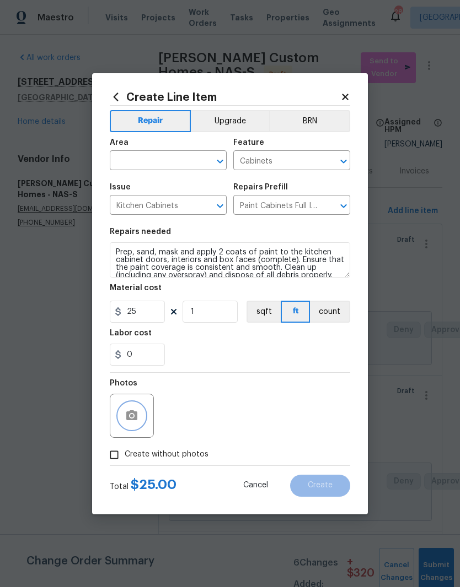
click at [144, 416] on button "button" at bounding box center [131, 416] width 26 height 26
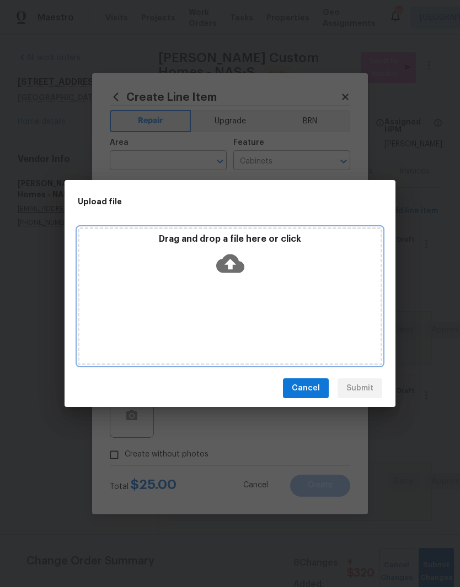
click at [268, 282] on div "Drag and drop a file here or click" at bounding box center [230, 297] width 304 height 138
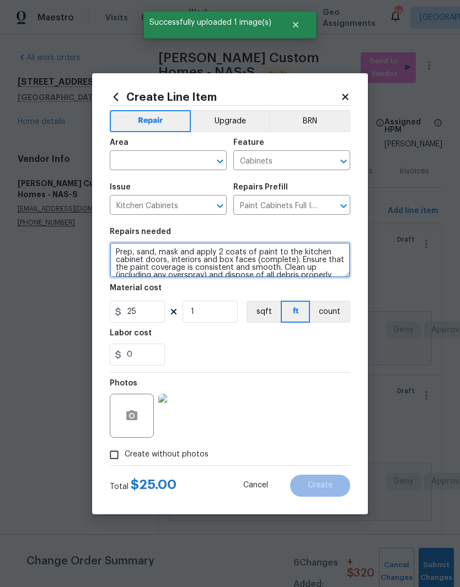
click at [122, 255] on textarea "Prep, sand, mask and apply 2 coats of paint to the kitchen cabinet doors, inter…" at bounding box center [230, 259] width 240 height 35
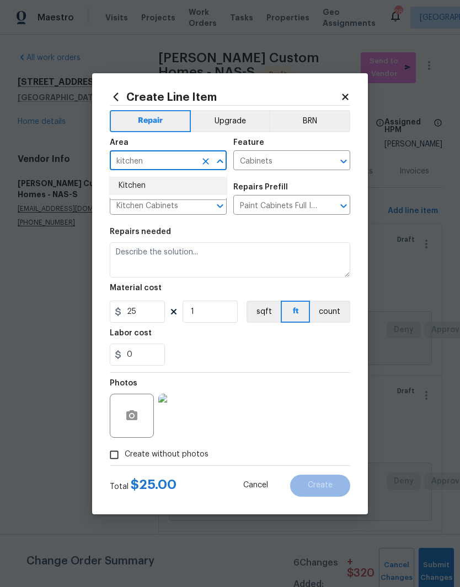
type input "kitchen"
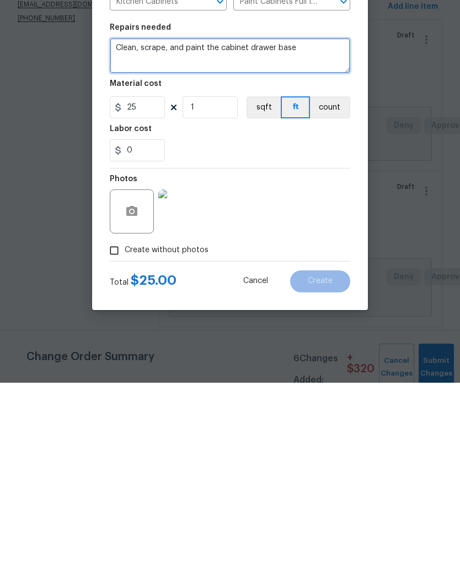
type textarea "Clean, scrape, and paint the cabinet drawer base"
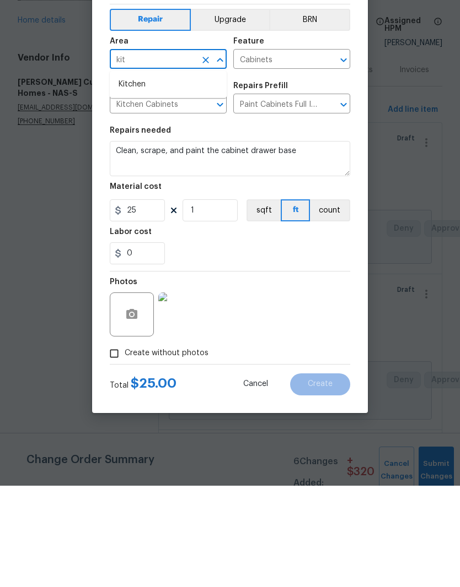
type input "kit"
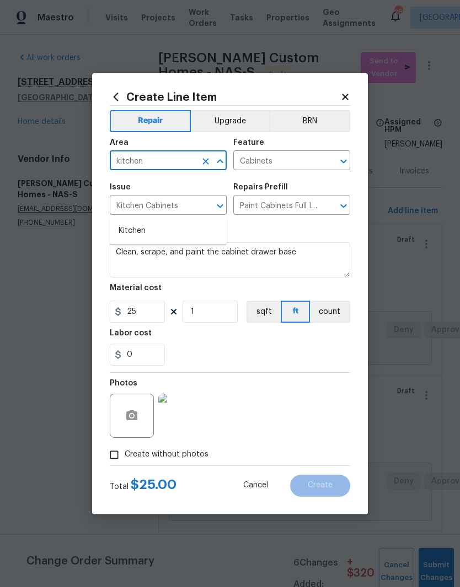
type input "kitchen"
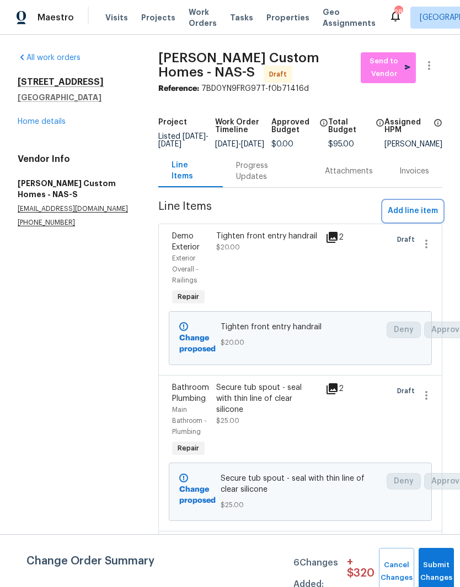
click at [420, 216] on span "Add line item" at bounding box center [412, 211] width 50 height 14
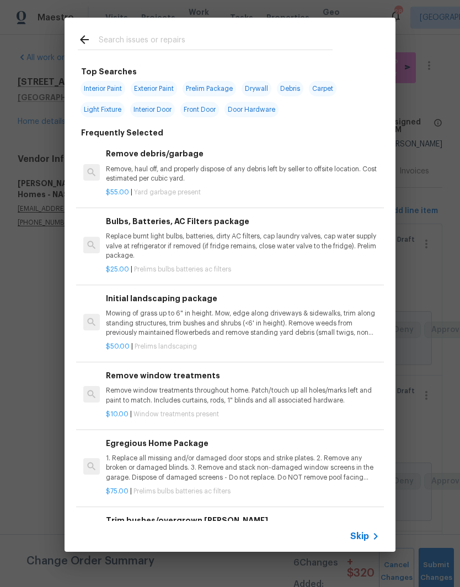
click at [200, 35] on input "text" at bounding box center [216, 41] width 234 height 17
type input "Cabinet"
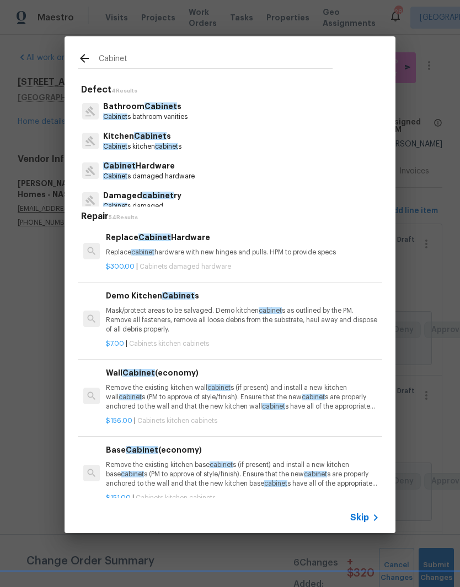
click at [169, 141] on p "Kitchen Cabinet s" at bounding box center [142, 137] width 78 height 12
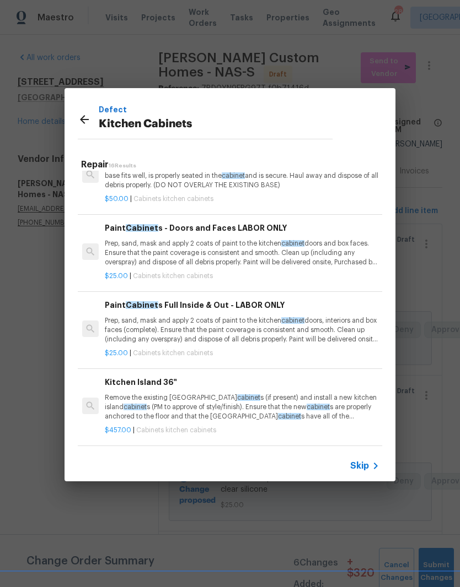
scroll to position [720, 1]
click at [192, 322] on p "Prep, sand, mask and apply 2 coats of paint to the kitchen cabinet doors, inter…" at bounding box center [241, 330] width 273 height 28
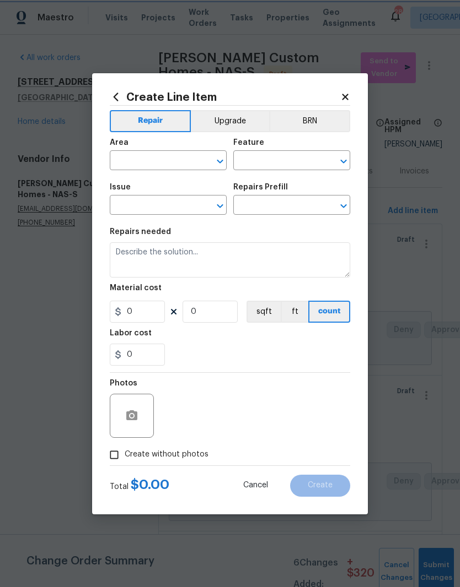
type input "Cabinets"
type input "Kitchen Cabinets"
type input "Paint Cabinets Full Inside & Out - LABOR ONLY $25.00"
type textarea "Prep, sand, mask and apply 2 coats of paint to the kitchen cabinet doors, inter…"
type input "25"
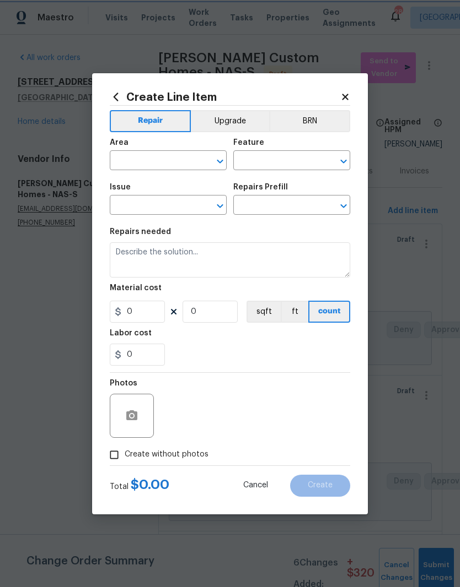
type input "1"
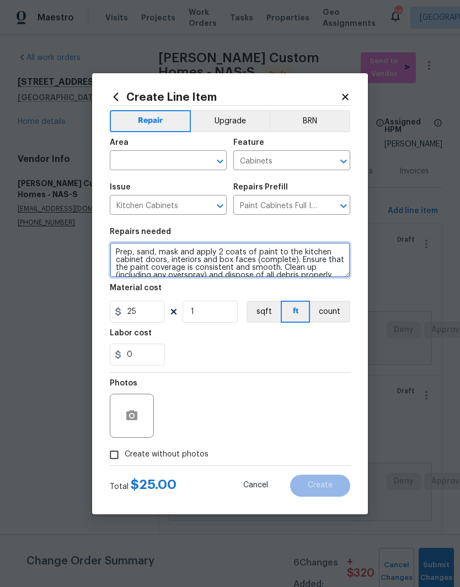
click at [121, 252] on textarea "Prep, sand, mask and apply 2 coats of paint to the kitchen cabinet doors, inter…" at bounding box center [230, 259] width 240 height 35
click at [122, 257] on textarea "Prep, sand, mask and apply 2 coats of paint to the kitchen cabinet doors, inter…" at bounding box center [230, 259] width 240 height 35
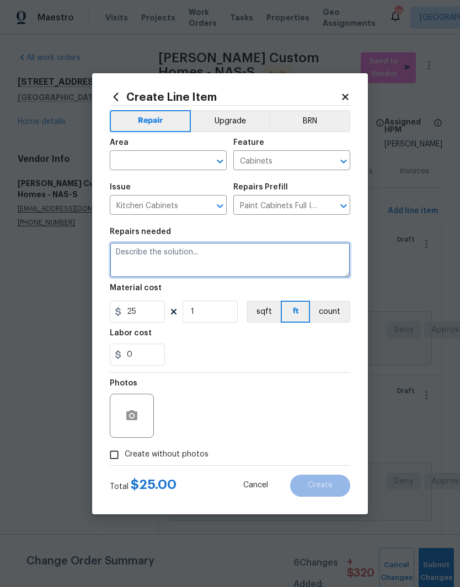
scroll to position [0, 0]
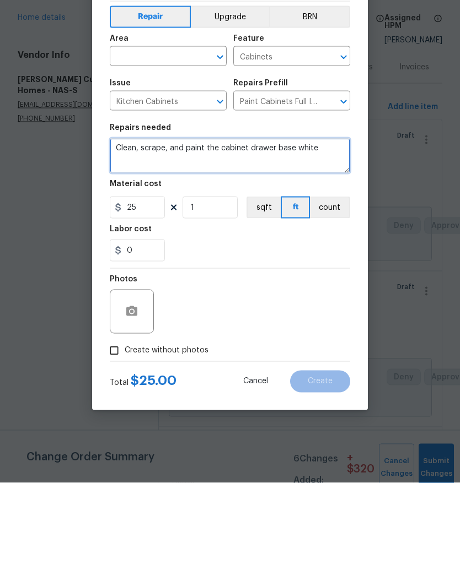
type textarea "Clean, scrape, and paint the cabinet drawer base white"
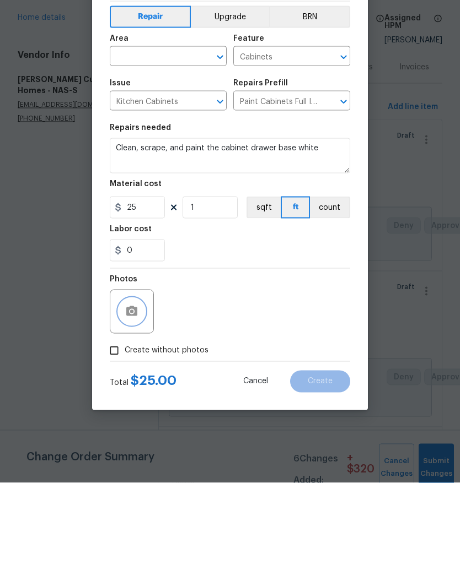
scroll to position [45, 0]
